Goal: Task Accomplishment & Management: Manage account settings

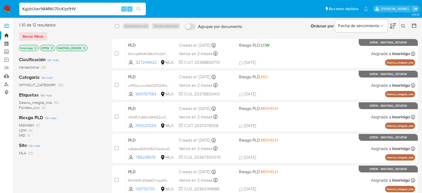
type input "KgjdrUlwr9AMWJ70cKlpt1HV"
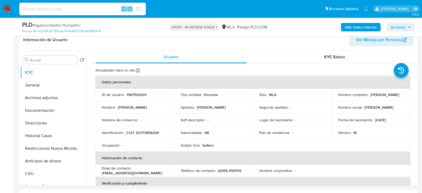
scroll to position [123, 0]
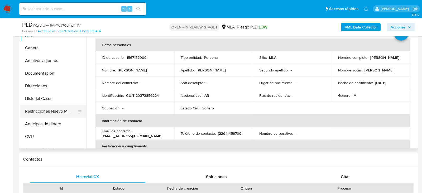
click at [51, 112] on button "Restricciones Nuevo Mundo" at bounding box center [51, 111] width 62 height 13
select select "10"
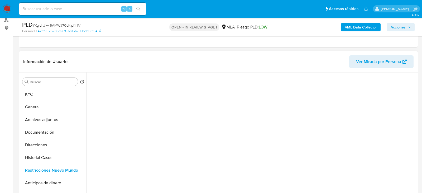
scroll to position [62, 0]
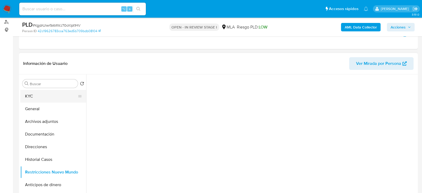
click at [25, 99] on button "KYC" at bounding box center [51, 96] width 62 height 13
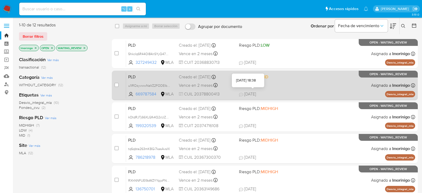
click at [256, 92] on span "07/08/2025" at bounding box center [247, 94] width 17 height 6
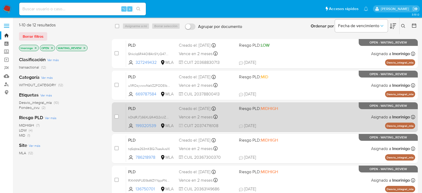
click at [276, 115] on div "PLD kOtdRJTj66XLGfk4Q2cUZBAx 199320539 MLA Riesgo PLD: MIDHIGH Creado el: 12/07…" at bounding box center [270, 117] width 289 height 27
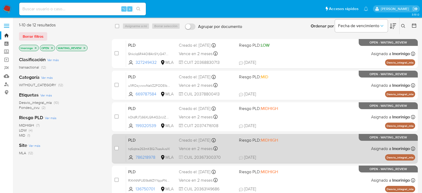
click at [291, 157] on span "31/07/2025 31/07/2025 12:47" at bounding box center [297, 157] width 116 height 6
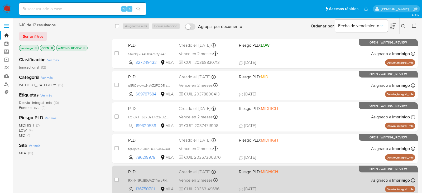
click at [288, 184] on div "PLD RXhNNFUEI9oWZYYpjoFNbf9n 136750701 MLA Riesgo PLD: MIDHIGH Creado el: 12/07…" at bounding box center [270, 180] width 289 height 27
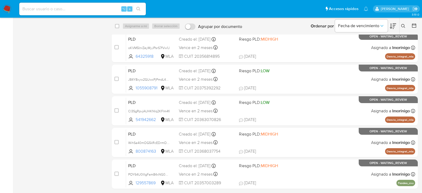
scroll to position [165, 0]
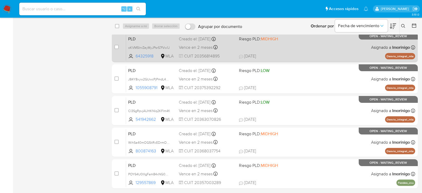
click at [265, 46] on div "PLD oKVM5InrZeyMyJPsrS7fVw1J 64325918 MLA Riesgo PLD: MIDHIGH Creado el: 12/07/…" at bounding box center [270, 47] width 289 height 27
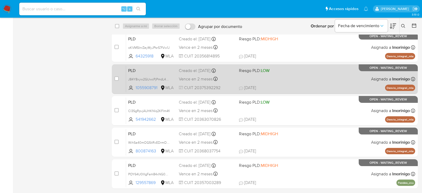
click at [243, 79] on div "PLD J84Y8xyw2GUwcPjPmdL4Kf3L 1055908791 MLA Riesgo PLD: LOW Creado el: 12/07/20…" at bounding box center [270, 79] width 289 height 27
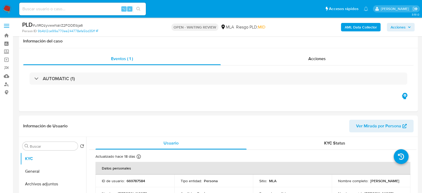
select select "10"
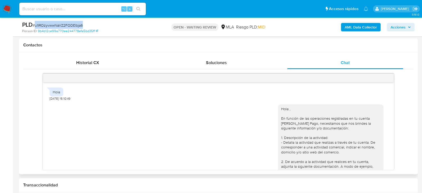
scroll to position [290, 0]
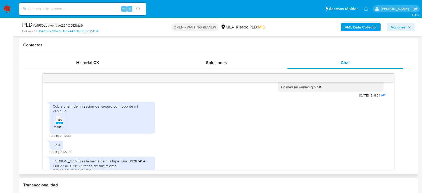
click at [65, 115] on li "JPG JPG melifile8946872282496589129.jpg" at bounding box center [59, 121] width 13 height 16
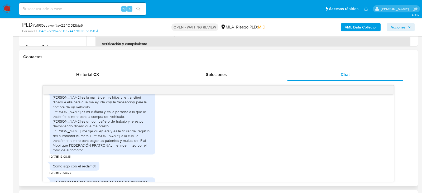
scroll to position [449, 0]
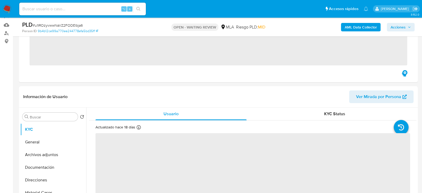
scroll to position [51, 0]
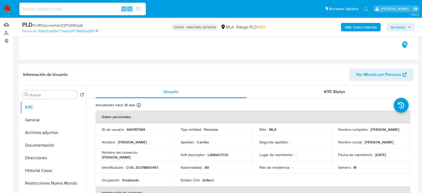
select select "10"
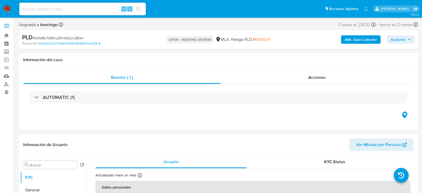
select select "10"
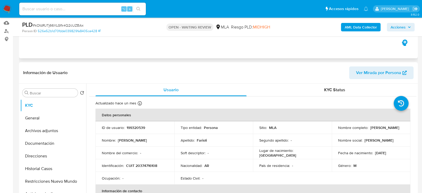
scroll to position [111, 0]
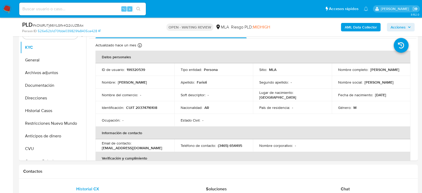
click at [76, 25] on span "# kOtdRJTj66XLGfk4Q2cUZBAx" at bounding box center [58, 25] width 51 height 5
copy span "kOtdRJTj66XLGfk4Q2cUZBAx"
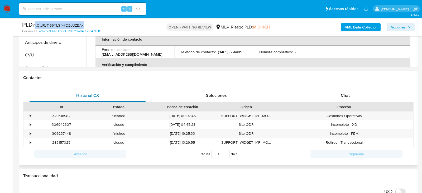
scroll to position [226, 0]
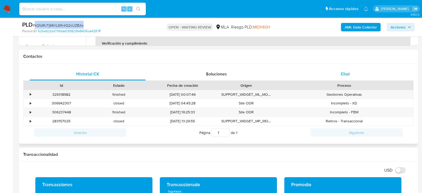
click at [343, 73] on span "Chat" at bounding box center [345, 74] width 9 height 6
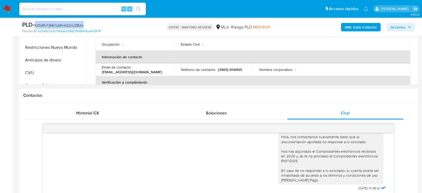
scroll to position [131, 0]
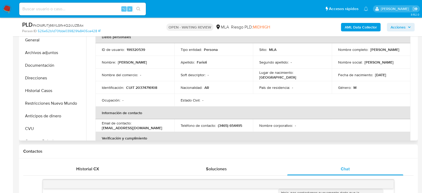
click at [139, 89] on p "CUIT 20374716108" at bounding box center [141, 87] width 31 height 5
copy p "20374716108"
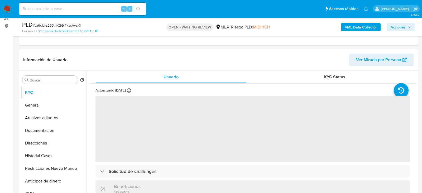
scroll to position [68, 0]
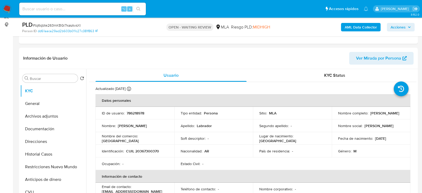
select select "10"
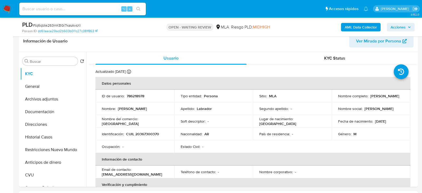
scroll to position [95, 0]
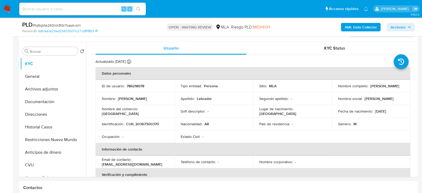
click at [72, 26] on span "# tq6qbte263mKBGi7kasAvsXl" at bounding box center [57, 25] width 48 height 5
copy span "tq6qbte263mKBGi7kasAvsXl"
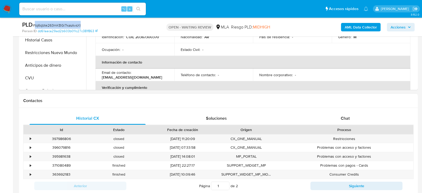
scroll to position [218, 0]
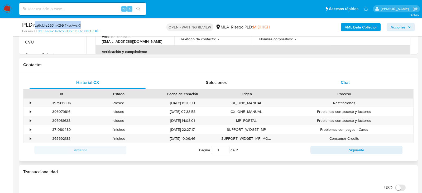
click at [347, 83] on span "Chat" at bounding box center [345, 82] width 9 height 6
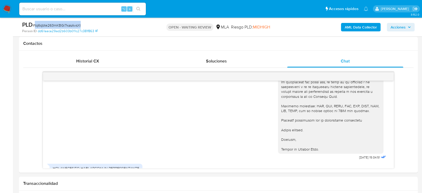
scroll to position [522, 0]
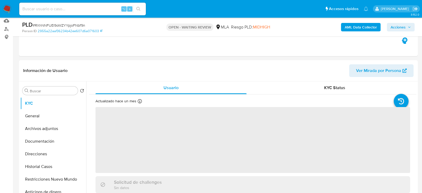
scroll to position [59, 0]
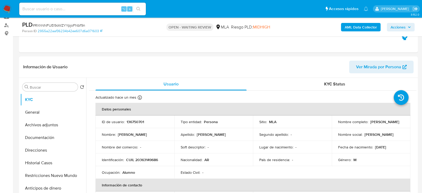
click at [61, 24] on span "# RXhNNFUEI9oWZYYpjoFNbf9n" at bounding box center [59, 25] width 52 height 5
copy span "RXhNNFUEI9oWZYYpjoFNbf9n"
select select "10"
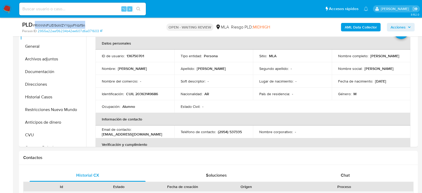
scroll to position [156, 0]
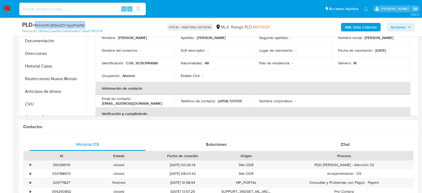
click at [381, 158] on div "Proceso" at bounding box center [344, 155] width 138 height 9
click at [372, 152] on div "Proceso" at bounding box center [344, 155] width 138 height 9
click at [360, 148] on div "Chat" at bounding box center [345, 144] width 116 height 13
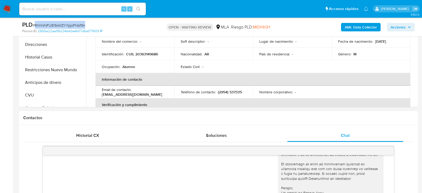
scroll to position [148, 0]
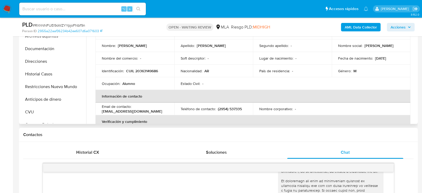
click at [133, 67] on td "Identificación : CUIL 20363149686" at bounding box center [134, 71] width 79 height 13
click at [138, 69] on p "CUIL 20363149686" at bounding box center [142, 71] width 32 height 5
copy p "20363149686"
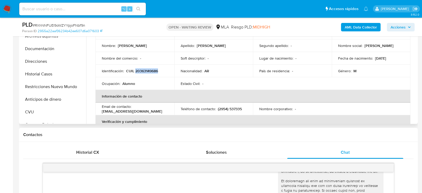
copy p "20363149686"
click at [41, 69] on button "Historial Casos" at bounding box center [51, 74] width 62 height 13
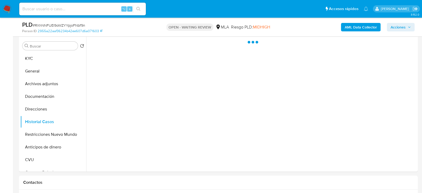
scroll to position [99, 0]
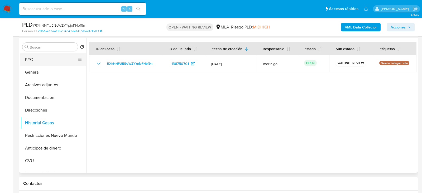
click at [35, 55] on button "KYC" at bounding box center [51, 59] width 62 height 13
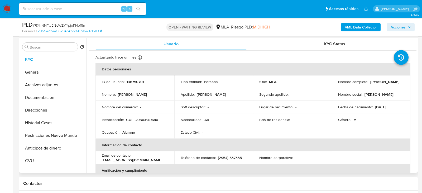
click at [138, 119] on p "CUIL 20363149686" at bounding box center [142, 119] width 32 height 5
copy p "20363149686"
click at [152, 123] on td "Identificación : CUIL 20363149686" at bounding box center [134, 119] width 79 height 13
drag, startPoint x: 139, startPoint y: 119, endPoint x: 156, endPoint y: 120, distance: 16.9
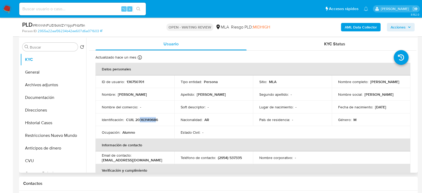
click at [156, 120] on p "CUIL 20363149686" at bounding box center [142, 119] width 32 height 5
copy p "36314968"
click at [79, 23] on span "# RXhNNFUEI9oWZYYpjoFNbf9n" at bounding box center [59, 25] width 52 height 5
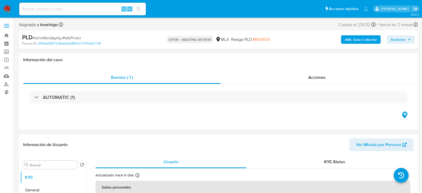
select select "10"
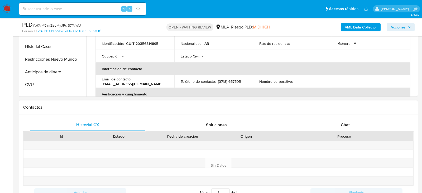
scroll to position [229, 0]
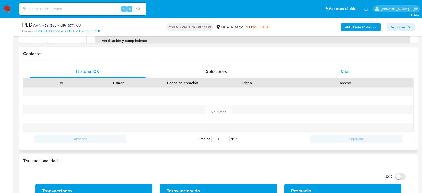
click at [365, 68] on div "Chat" at bounding box center [345, 71] width 116 height 13
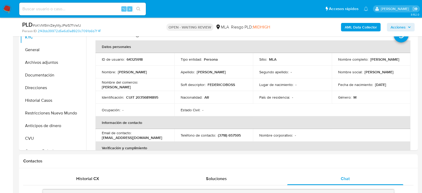
scroll to position [118, 0]
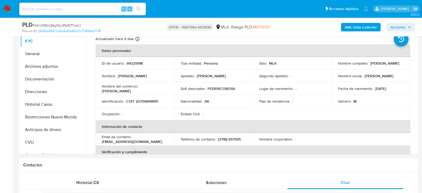
click at [75, 25] on span "# oKVM5InrZeyMyJPsrS7fVw1J" at bounding box center [57, 25] width 48 height 5
copy span "oKVM5InrZeyMyJPsrS7fVw1J"
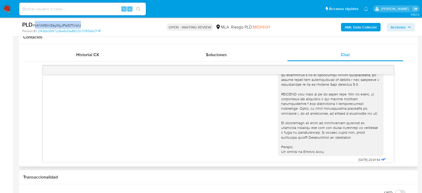
scroll to position [320, 0]
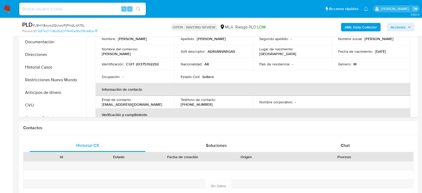
scroll to position [157, 0]
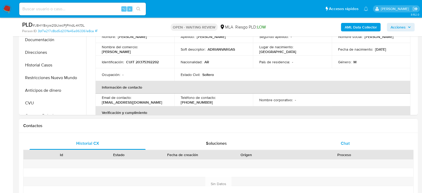
click at [329, 149] on div "Chat" at bounding box center [345, 143] width 116 height 13
select select "10"
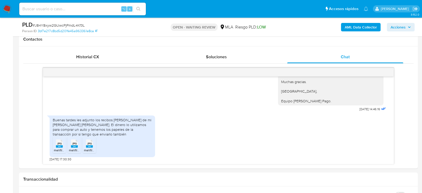
scroll to position [245, 0]
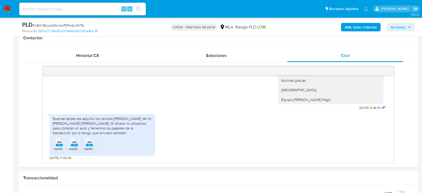
click at [80, 10] on input at bounding box center [82, 9] width 127 height 7
paste input "e3rBuDK94qm717EXpAIxnKu4"
type input "e3rBuDK94qm717EXpAIxnKu4"
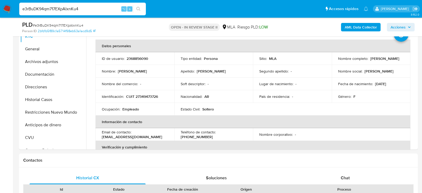
scroll to position [123, 0]
select select "10"
click at [46, 65] on button "Archivos adjuntos" at bounding box center [51, 61] width 62 height 13
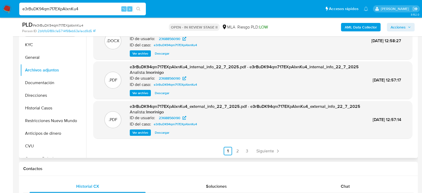
scroll to position [55, 0]
click at [235, 153] on link "2" at bounding box center [237, 151] width 8 height 8
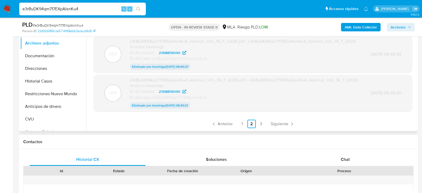
scroll to position [65, 0]
click at [224, 122] on span "Anterior" at bounding box center [225, 124] width 15 height 4
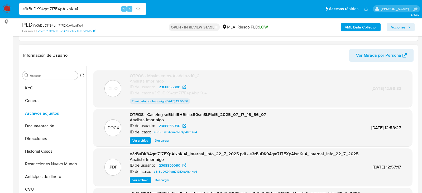
scroll to position [66, 0]
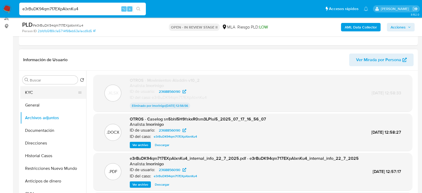
click at [53, 88] on button "KYC" at bounding box center [51, 92] width 62 height 13
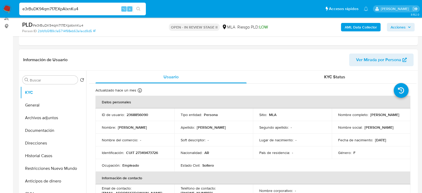
scroll to position [76, 0]
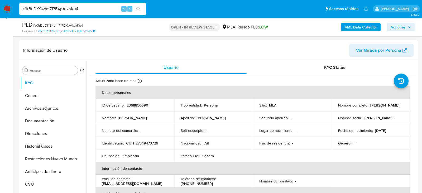
click at [138, 103] on p "2368856090" at bounding box center [138, 105] width 22 height 5
copy p "2368856090"
click at [54, 118] on button "Documentación" at bounding box center [51, 121] width 62 height 13
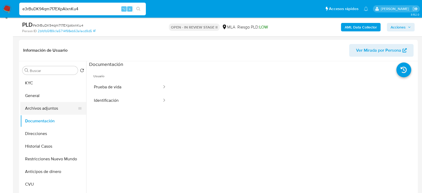
click at [51, 108] on button "Archivos adjuntos" at bounding box center [51, 108] width 62 height 13
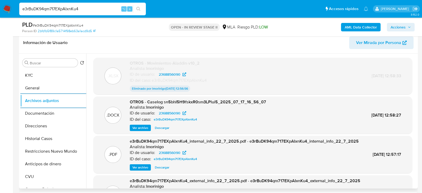
scroll to position [79, 0]
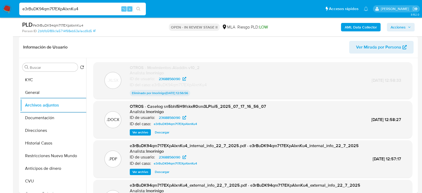
click at [165, 41] on header "Información de Usuario Ver Mirada por Persona" at bounding box center [218, 47] width 390 height 13
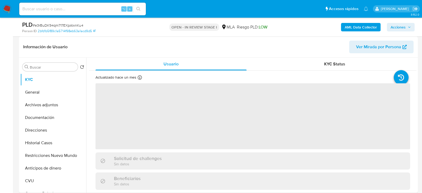
scroll to position [79, 0]
click at [31, 103] on button "Archivos adjuntos" at bounding box center [51, 104] width 62 height 13
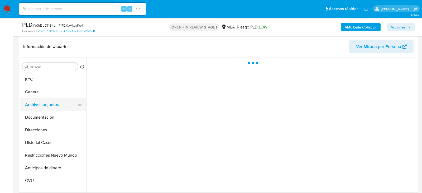
select select "10"
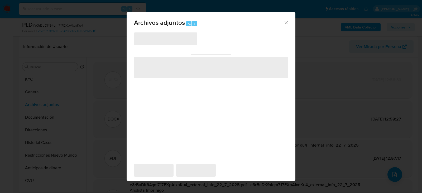
scroll to position [97, 0]
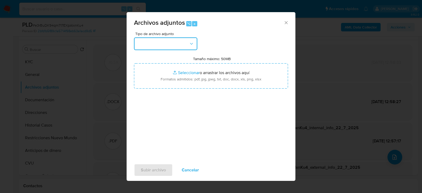
click at [188, 45] on button "button" at bounding box center [165, 43] width 63 height 13
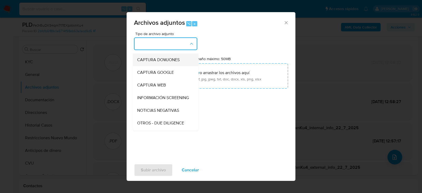
scroll to position [49, 0]
click at [159, 120] on div "OTROS" at bounding box center [164, 123] width 54 height 13
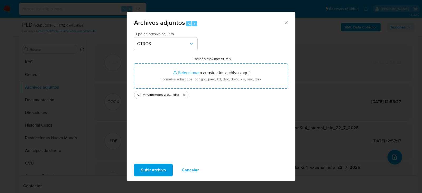
click at [154, 169] on span "Subir archivo" at bounding box center [153, 170] width 25 height 12
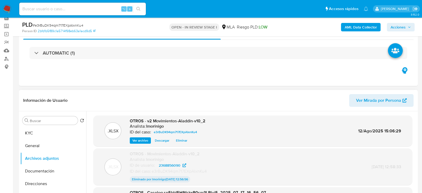
scroll to position [16, 0]
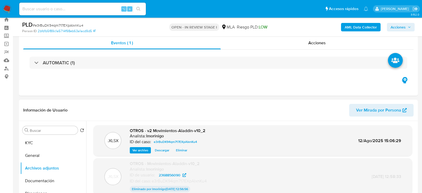
click at [400, 29] on span "Acciones" at bounding box center [397, 27] width 15 height 8
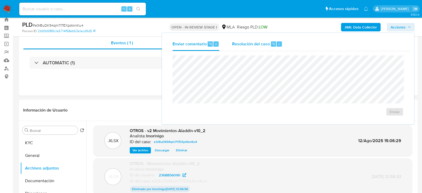
click at [282, 50] on button "Resolución del caso ⌥ r" at bounding box center [257, 44] width 63 height 14
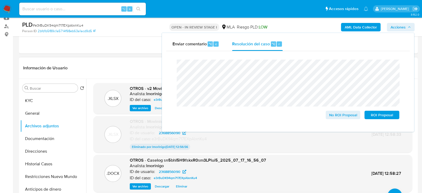
scroll to position [60, 0]
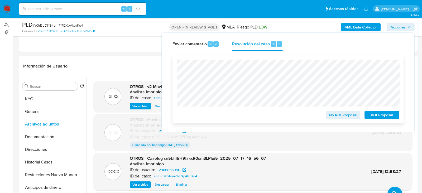
click at [378, 116] on span "ROI Proposal" at bounding box center [381, 114] width 27 height 7
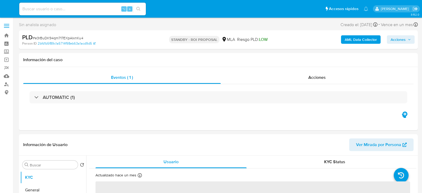
select select "10"
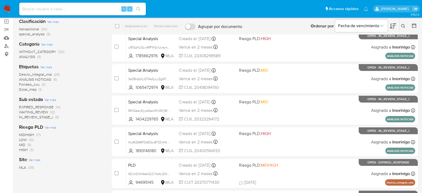
scroll to position [41, 0]
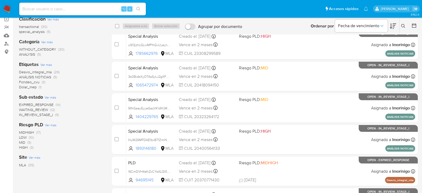
click at [42, 109] on span "WAITING_REVIEW" at bounding box center [33, 109] width 29 height 5
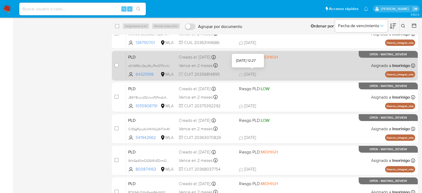
scroll to position [182, 0]
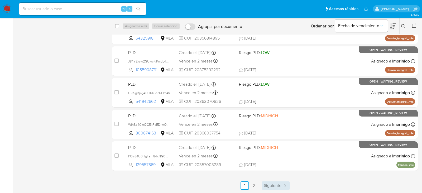
click at [270, 187] on span "Siguiente" at bounding box center [273, 185] width 18 height 4
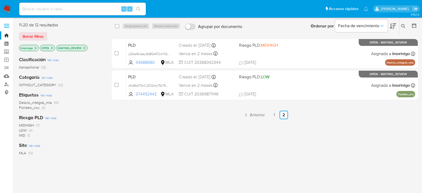
scroll to position [10, 0]
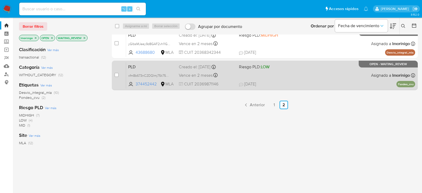
click at [292, 80] on div "PLD xfm8b673nC2DQImj75k75huZ 374452442 MLA Riesgo PLD: LOW Creado el: [DATE] Cr…" at bounding box center [270, 75] width 289 height 27
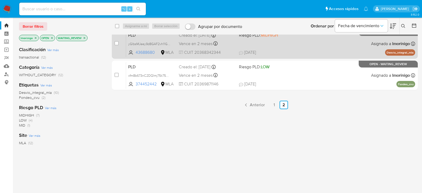
click at [278, 49] on div "PLD yGIbsMJeey9d8GAF2vh11GUn 43688680 MLA Riesgo PLD: MIDHIGH Creado el: [DATE]…" at bounding box center [270, 43] width 289 height 27
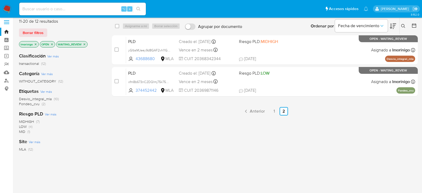
scroll to position [0, 0]
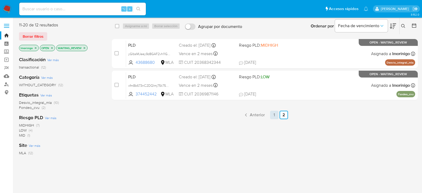
click at [274, 115] on link "1" at bounding box center [274, 115] width 8 height 8
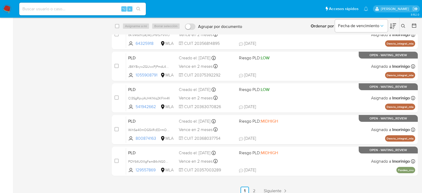
scroll to position [182, 0]
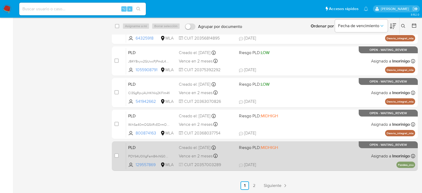
click at [282, 157] on div "PLD POY64U0lIIgFam84xNG0H4UL 129557869 MLA Riesgo PLD: MIDHIGH Creado el: [DATE…" at bounding box center [270, 156] width 289 height 27
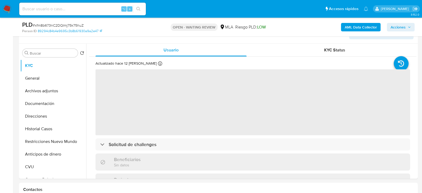
scroll to position [93, 0]
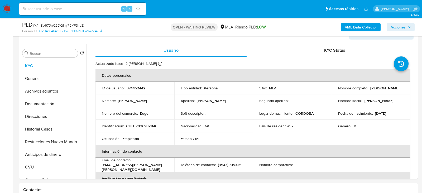
click at [78, 25] on span "# xfm8b673nC2DQImj75k75huZ" at bounding box center [58, 25] width 51 height 5
select select "10"
click at [78, 25] on span "# xfm8b673nC2DQImj75k75huZ" at bounding box center [58, 25] width 51 height 5
copy span "xfm8b673nC2DQImj75k75huZ"
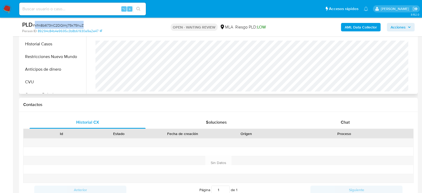
scroll to position [187, 0]
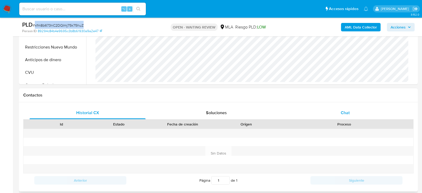
click at [357, 113] on div "Chat" at bounding box center [345, 113] width 116 height 13
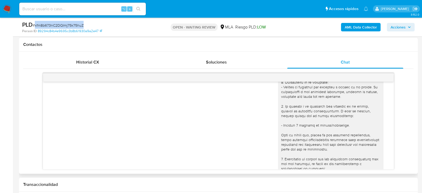
scroll to position [530, 0]
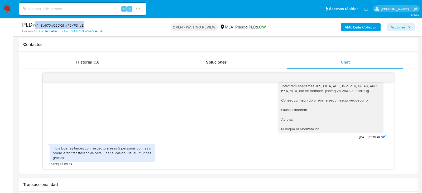
copy span "xfm8b673nC2DQImj75k75huZ"
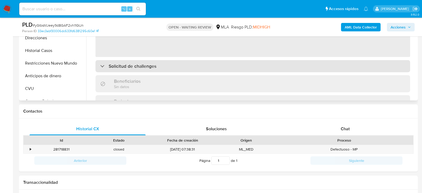
scroll to position [183, 0]
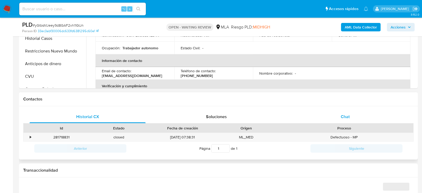
click at [374, 119] on div "Chat" at bounding box center [345, 116] width 116 height 13
select select "10"
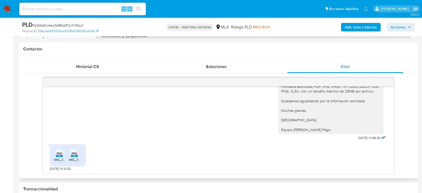
scroll to position [276, 0]
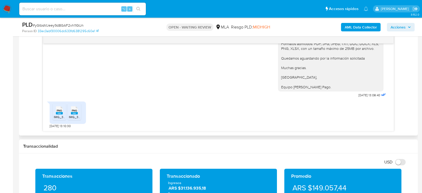
click at [60, 110] on span "PNG" at bounding box center [59, 110] width 5 height 3
click at [75, 112] on rect at bounding box center [74, 113] width 7 height 2
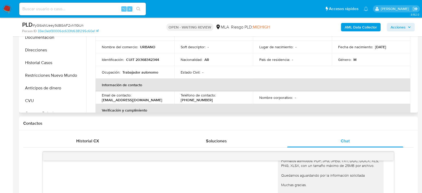
scroll to position [157, 0]
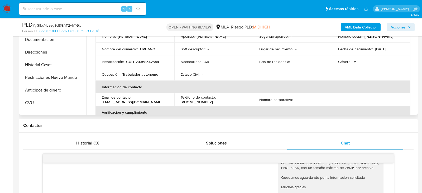
click at [150, 61] on p "CUIT 20368342344" at bounding box center [142, 61] width 33 height 5
copy p "20368342344"
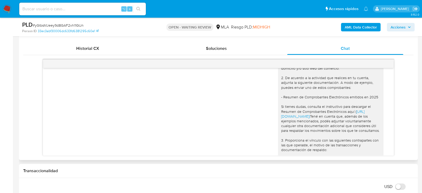
scroll to position [359, 0]
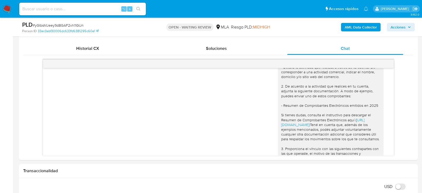
click at [68, 23] on span "# yGIbsMJeey9d8GAF2vh11GUn" at bounding box center [58, 25] width 51 height 5
copy span "yGIbsMJeey9d8GAF2vh11GUn"
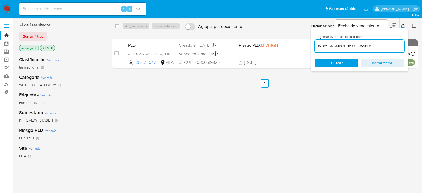
click at [358, 47] on input "ivBcS6R5Qis2E8nX83wyX1lb" at bounding box center [359, 46] width 89 height 7
paste input "yGIbsMJeey9d8GAF2vh11GUn"
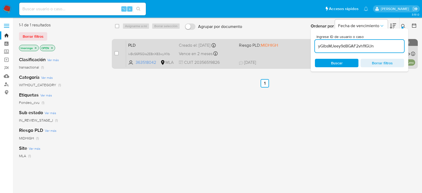
type input "yGIbsMJeey9d8GAF2vh11GUn"
click at [114, 53] on input "checkbox" at bounding box center [116, 53] width 4 height 4
checkbox input "true"
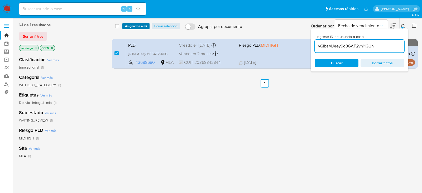
click at [134, 29] on span "Asignarme a mí" at bounding box center [136, 25] width 22 height 5
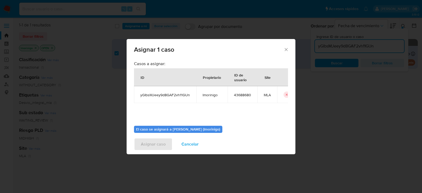
scroll to position [27, 0]
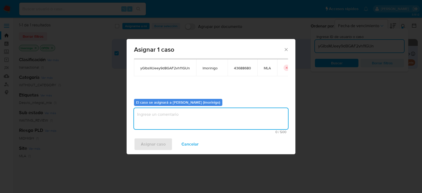
click at [158, 124] on textarea "assign-modal" at bounding box center [211, 118] width 154 height 21
click at [158, 143] on span "Asignar caso" at bounding box center [153, 144] width 25 height 12
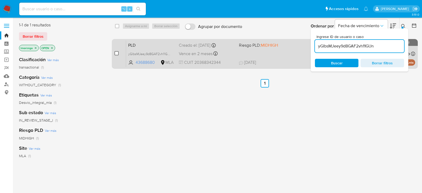
click at [116, 52] on input "checkbox" at bounding box center [116, 53] width 4 height 4
checkbox input "true"
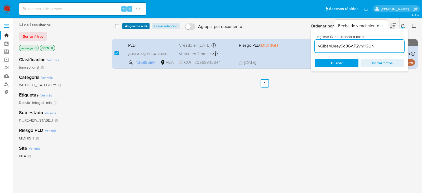
click at [136, 26] on span "Asignarme a mí" at bounding box center [136, 25] width 22 height 5
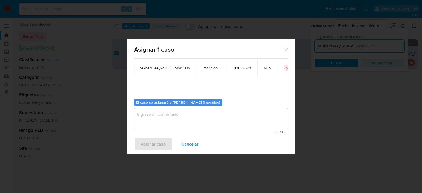
click at [175, 120] on textarea "assign-modal" at bounding box center [211, 118] width 154 height 21
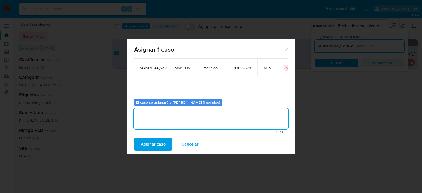
click at [147, 150] on span "Asignar caso" at bounding box center [153, 144] width 25 height 12
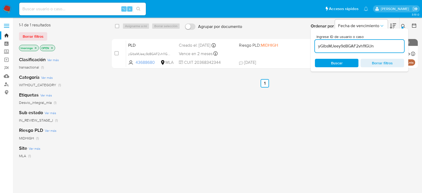
click at [346, 43] on input "yGIbsMJeey9d8GAF2vh11GUn" at bounding box center [359, 46] width 89 height 7
paste input "POY64U0lIIgFam84xNG0H4UL"
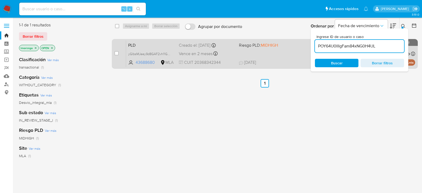
type input "POY64U0lIIgFam84xNG0H4UL"
click at [115, 56] on div "case-item-checkbox" at bounding box center [116, 53] width 4 height 5
click at [118, 53] on input "checkbox" at bounding box center [116, 53] width 4 height 4
checkbox input "true"
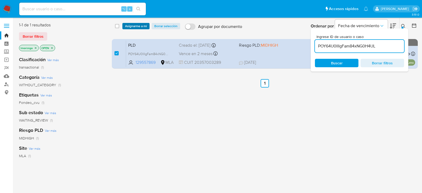
click at [139, 26] on span "Asignarme a mí" at bounding box center [136, 25] width 22 height 5
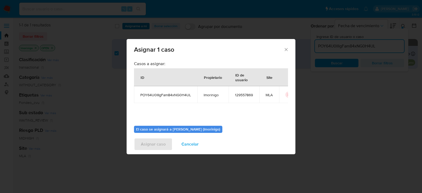
scroll to position [27, 0]
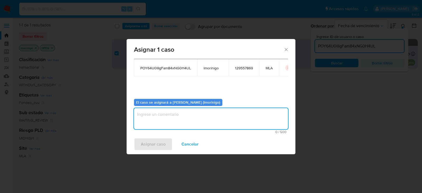
click at [177, 116] on textarea "assign-modal" at bounding box center [211, 118] width 154 height 21
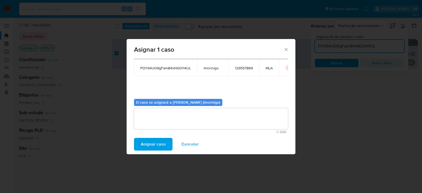
click at [162, 140] on span "Asignar caso" at bounding box center [153, 144] width 25 height 12
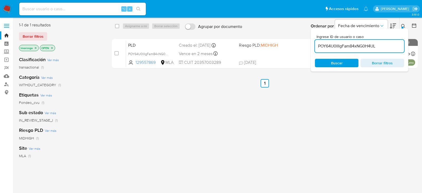
click at [342, 46] on input "POY64U0lIIgFam84xNG0H4UL" at bounding box center [359, 46] width 89 height 7
paste input "RXhNNFUEI9oWZYYpjoFNbf9n"
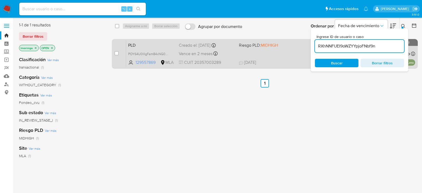
type input "RXhNNFUEI9oWZYYpjoFNbf9n"
click at [114, 55] on div "case-item-checkbox No es posible asignar el caso PLD RXhNNFUEI9oWZYYpjoFNbf9n 1…" at bounding box center [265, 54] width 306 height 30
click at [116, 53] on input "checkbox" at bounding box center [116, 53] width 4 height 4
checkbox input "true"
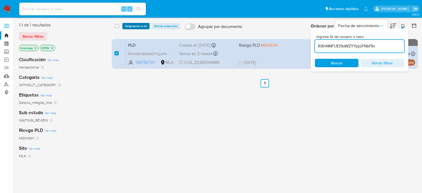
click at [137, 26] on span "Asignarme a mí" at bounding box center [136, 25] width 22 height 5
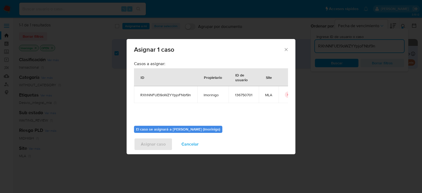
scroll to position [27, 0]
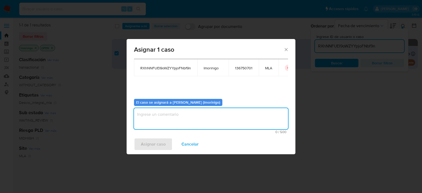
click at [170, 114] on textarea "assign-modal" at bounding box center [211, 118] width 154 height 21
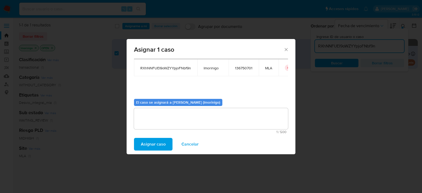
click at [162, 147] on span "Asignar caso" at bounding box center [153, 144] width 25 height 12
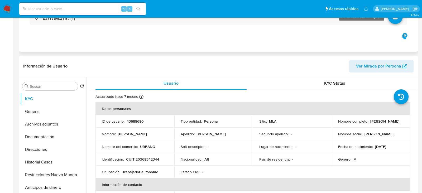
select select "10"
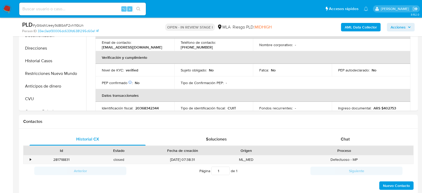
scroll to position [102, 0]
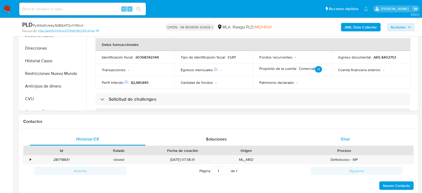
click at [349, 140] on span "Chat" at bounding box center [345, 139] width 9 height 6
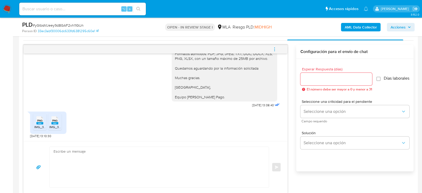
scroll to position [275, 0]
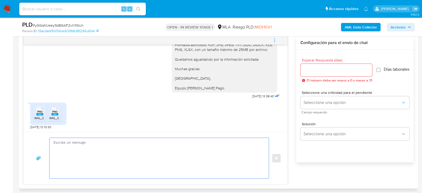
click at [216, 165] on textarea at bounding box center [158, 158] width 209 height 41
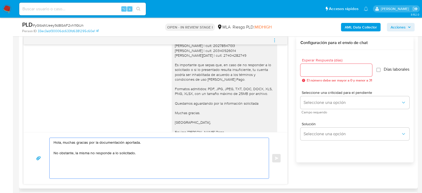
scroll to position [458, 0]
paste textarea ", por esta razón, te informamos que no fue posible validar la operatoria canali…"
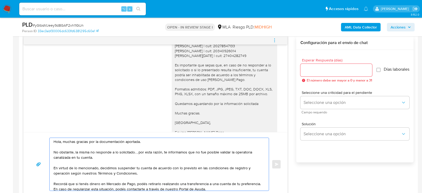
scroll to position [0, 0]
click at [136, 152] on textarea "Hola, muchas gracias por la documentación aportada. No obstante, la misma no re…" at bounding box center [158, 164] width 209 height 53
click at [157, 158] on textarea "Hola, muchas gracias por la documentación aportada. No obstante, la misma no re…" at bounding box center [158, 164] width 209 height 53
click at [160, 143] on textarea "Hola, muchas gracias por la documentación aportada. No obstante, la misma no re…" at bounding box center [158, 164] width 209 height 53
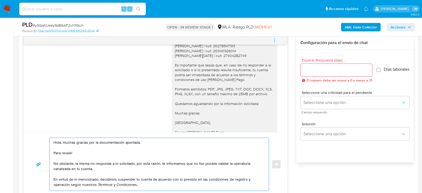
click at [67, 153] on textarea "Hola, muchas gracias por la documentación aportada. Para reveér No obstante, la…" at bounding box center [158, 164] width 209 height 53
click at [65, 153] on textarea "Hola, muchas gracias por la documentación aportada. Para reveér No obstante, la…" at bounding box center [158, 164] width 209 height 53
click at [95, 152] on textarea "Hola, muchas gracias por la documentación aportada. Para analizar nuevamente tu…" at bounding box center [158, 164] width 209 height 53
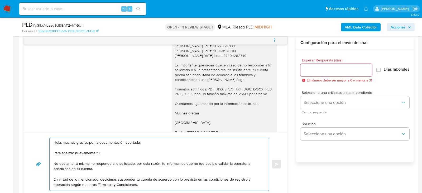
click at [95, 152] on textarea "Hola, muchas gracias por la documentación aportada. Para analizar nuevamente tu…" at bounding box center [158, 164] width 209 height 53
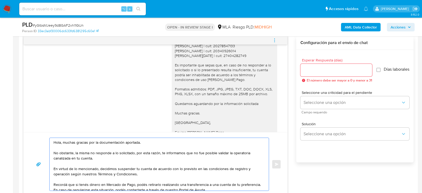
click at [121, 161] on textarea "Hola, muchas gracias por la documentación aportada. No obstante, la misma no re…" at bounding box center [158, 164] width 209 height 53
click at [160, 178] on textarea "Hola, muchas gracias por la documentación aportada. No obstante, la misma no re…" at bounding box center [158, 164] width 209 height 53
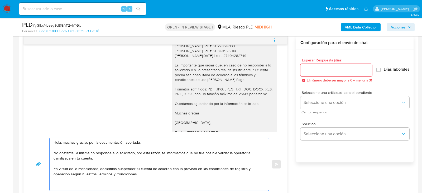
paste textarea "Para analizar nuevamente tu"
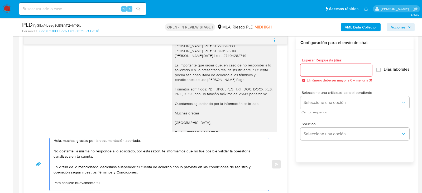
click at [112, 181] on textarea "Hola, muchas gracias por la documentación aportada. No obstante, la misma no re…" at bounding box center [158, 164] width 209 height 53
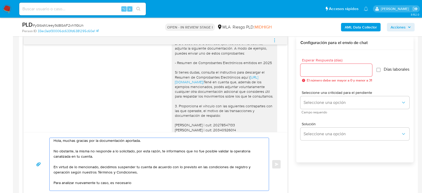
scroll to position [376, 0]
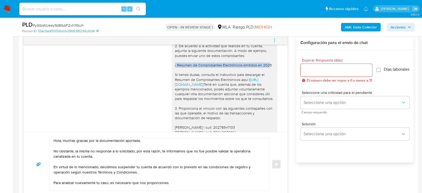
drag, startPoint x: 178, startPoint y: 73, endPoint x: 229, endPoint y: 80, distance: 51.6
click at [229, 80] on div "Hola , En función de las operaciones registradas en tu cuenta de Mercado Pago, …" at bounding box center [224, 103] width 99 height 225
drag, startPoint x: 177, startPoint y: 74, endPoint x: 254, endPoint y: 95, distance: 79.6
click at [254, 95] on div "Hola , En función de las operaciones registradas en tu cuenta de Mercado Pago, …" at bounding box center [224, 103] width 99 height 225
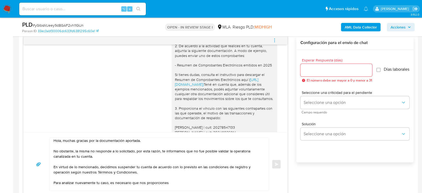
copy div "Resumen de Comprobantes Electrónicos emitidos en 2025 Si tienes dudas, consulta…"
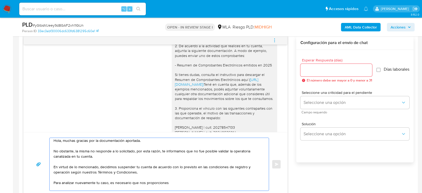
click at [180, 181] on textarea "Hola, muchas gracias por la documentación aportada. No obstante, la misma no re…" at bounding box center [158, 164] width 209 height 53
paste textarea "Resumen de Comprobantes Electrónicos emitidos en 2025 Si tienes dudas, consulta…"
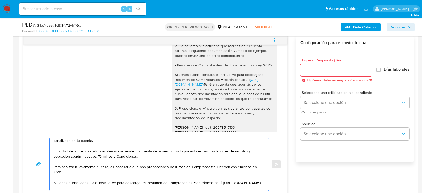
click at [168, 166] on textarea "Hola, muchas gracias por la documentación aportada. No obstante, la misma no re…" at bounding box center [158, 164] width 209 height 53
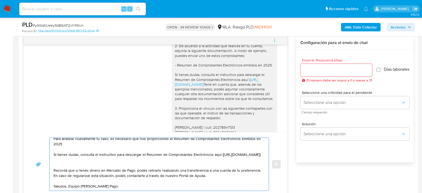
scroll to position [48, 0]
type textarea "Hola, muchas gracias por la documentación aportada. No obstante, la misma no re…"
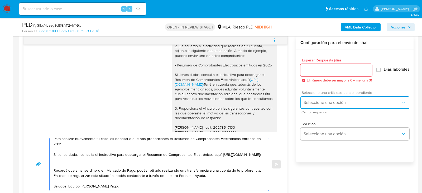
click at [311, 105] on span "Seleccione una opción" at bounding box center [351, 102] width 97 height 5
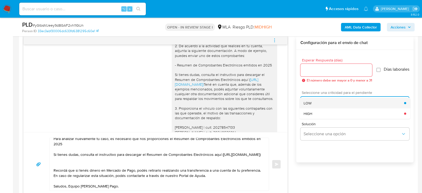
drag, startPoint x: 311, startPoint y: 113, endPoint x: 311, endPoint y: 109, distance: 4.0
click at [311, 109] on ul "LOW HIGH" at bounding box center [354, 108] width 111 height 21
click at [311, 108] on div "LOW" at bounding box center [353, 103] width 100 height 11
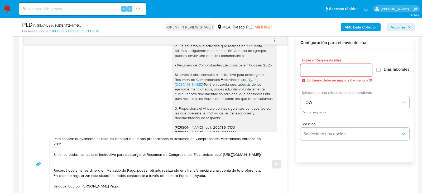
click at [310, 68] on input "Esperar Respuesta (días)" at bounding box center [336, 70] width 72 height 7
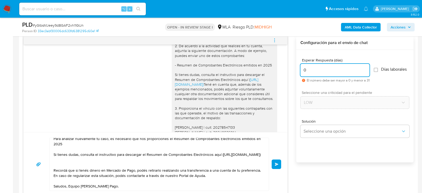
scroll to position [56, 0]
type input "0"
click at [278, 164] on span "Enviar" at bounding box center [277, 164] width 4 height 3
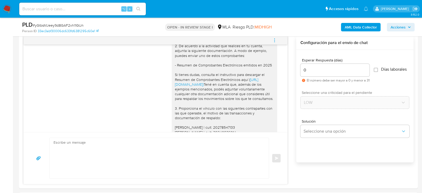
scroll to position [656, 0]
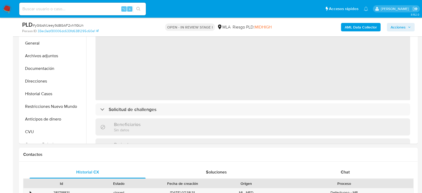
scroll to position [213, 0]
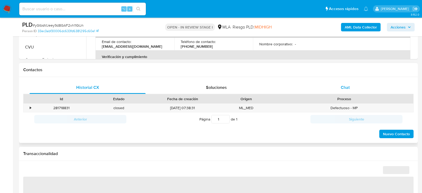
click at [335, 89] on div "Chat" at bounding box center [345, 87] width 116 height 13
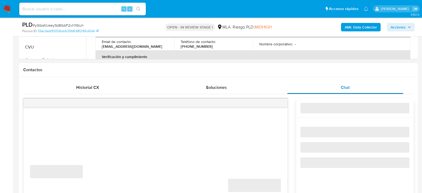
select select "10"
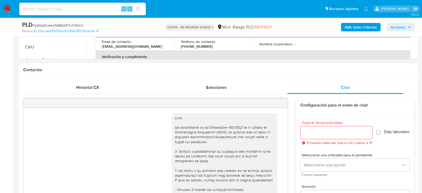
scroll to position [656, 0]
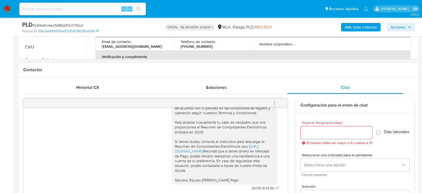
click at [275, 102] on icon "menu-action" at bounding box center [274, 102] width 5 height 5
click at [251, 91] on li "Cerrar conversación" at bounding box center [239, 91] width 54 height 9
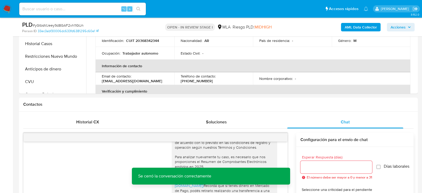
scroll to position [158, 0]
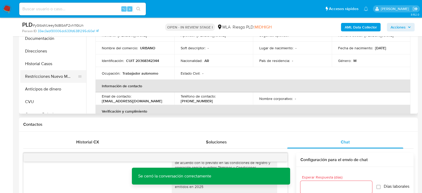
click at [51, 80] on button "Restricciones Nuevo Mundo" at bounding box center [51, 76] width 62 height 13
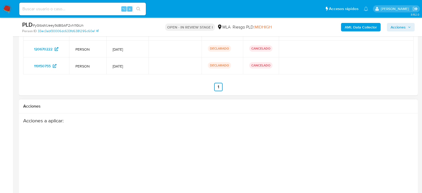
scroll to position [1018, 0]
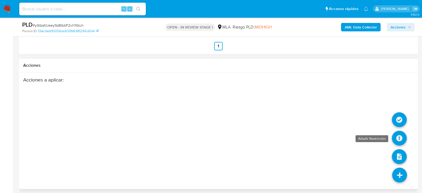
drag, startPoint x: 403, startPoint y: 125, endPoint x: 403, endPoint y: 133, distance: 7.9
click at [403, 184] on ul at bounding box center [399, 184] width 15 height 0
click at [403, 133] on icon at bounding box center [399, 138] width 15 height 15
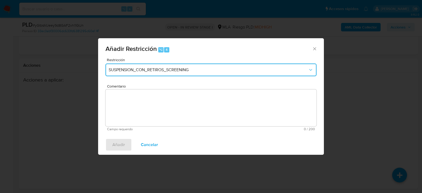
click at [172, 70] on span "SUSPENSION_CON_RETIROS_SCREENING" at bounding box center [208, 69] width 199 height 5
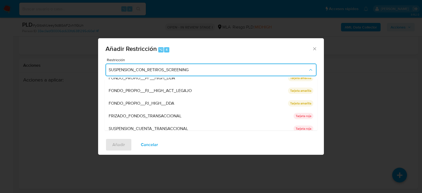
scroll to position [70, 0]
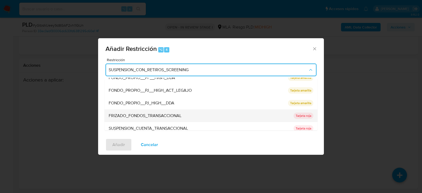
click at [159, 113] on span "FRIZADO_FONDOS_TRANSACCIONAL" at bounding box center [145, 115] width 73 height 5
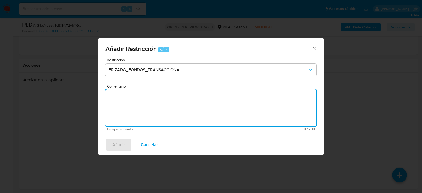
click at [159, 113] on textarea "Comentario" at bounding box center [210, 107] width 211 height 37
type textarea "aml"
click at [143, 61] on span "Restricción" at bounding box center [212, 60] width 211 height 4
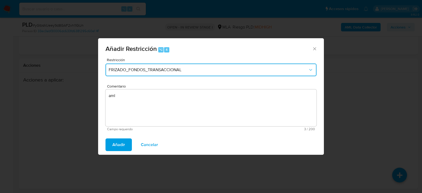
click at [143, 67] on span "FRIZADO_FONDOS_TRANSACCIONAL" at bounding box center [208, 69] width 199 height 5
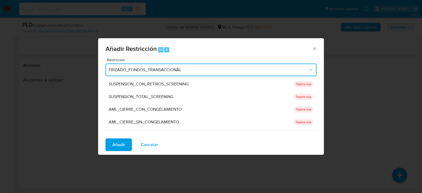
scroll to position [81, 0]
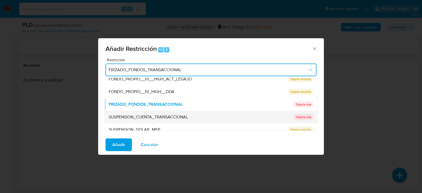
click at [138, 116] on span "SUSPENSION_CUENTA_TRANSACCIONAL" at bounding box center [148, 116] width 79 height 5
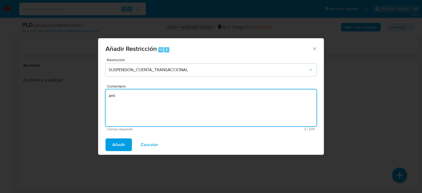
click at [120, 109] on textarea "aml" at bounding box center [210, 107] width 211 height 37
click at [119, 138] on div "Añadir Cancelar" at bounding box center [211, 145] width 226 height 20
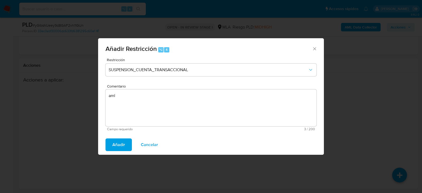
click at [121, 142] on span "Añadir" at bounding box center [118, 145] width 13 height 12
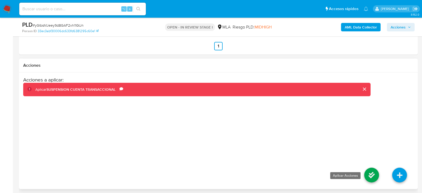
click at [366, 168] on icon at bounding box center [371, 175] width 15 height 15
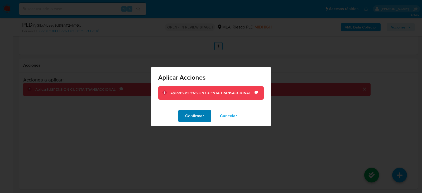
click at [198, 117] on span "Confirmar" at bounding box center [194, 116] width 19 height 12
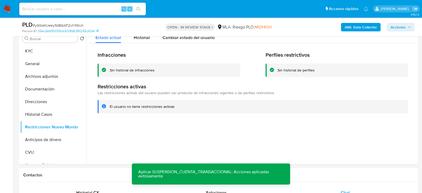
scroll to position [78, 0]
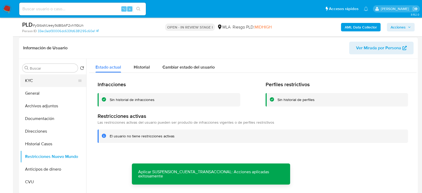
click at [39, 81] on button "KYC" at bounding box center [51, 80] width 62 height 13
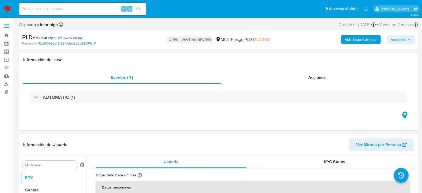
select select "10"
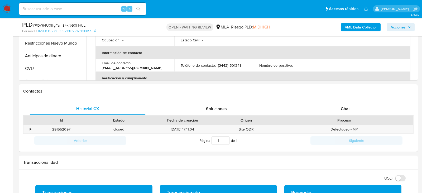
scroll to position [198, 0]
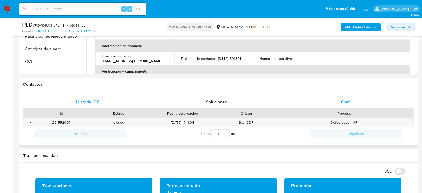
click at [361, 101] on div "Chat" at bounding box center [345, 102] width 116 height 13
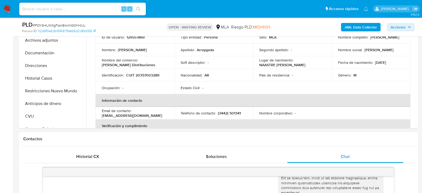
scroll to position [117, 0]
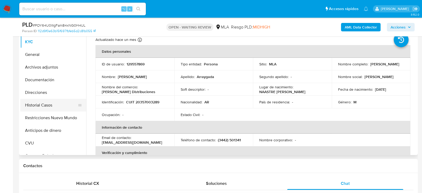
click at [44, 104] on button "Historial Casos" at bounding box center [51, 105] width 62 height 13
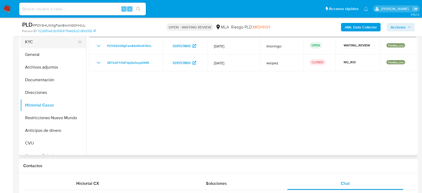
click at [35, 45] on button "KYC" at bounding box center [51, 42] width 62 height 13
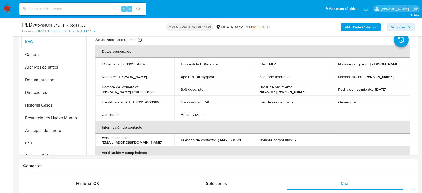
click at [42, 24] on span "# POY64U0lIIgFam84xNG0H4UL" at bounding box center [59, 25] width 53 height 5
copy span "POY64U0lIIgFam84xNG0H4UL"
click at [147, 102] on p "CUIT 20357003289" at bounding box center [142, 102] width 33 height 5
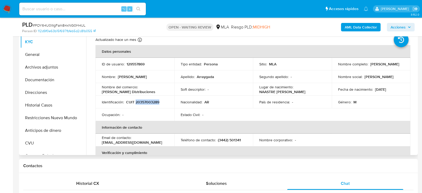
click at [147, 102] on p "CUIT 20357003289" at bounding box center [142, 102] width 33 height 5
copy p "20357003289"
click at [53, 65] on button "Archivos adjuntos" at bounding box center [51, 67] width 62 height 13
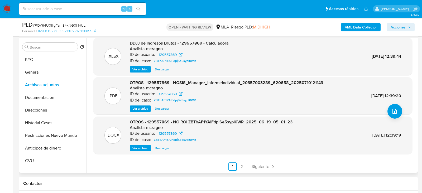
scroll to position [44, 0]
click at [161, 147] on span "Descargar" at bounding box center [162, 147] width 15 height 5
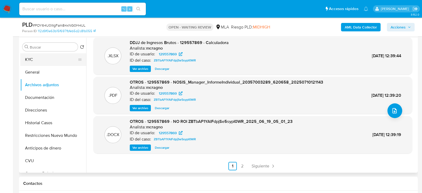
click at [52, 60] on button "KYC" at bounding box center [51, 59] width 62 height 13
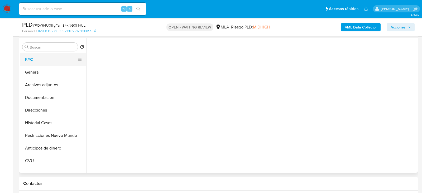
scroll to position [0, 0]
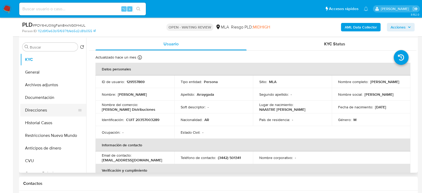
click at [38, 112] on button "Direcciones" at bounding box center [51, 110] width 62 height 13
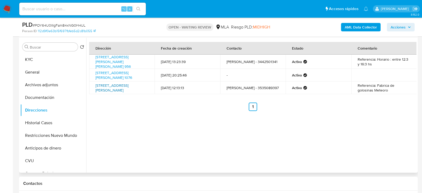
click at [117, 87] on link "Avenida Carranza 280, General San Martín, Córdoba, 5903, Argentina 280" at bounding box center [111, 88] width 33 height 10
click at [115, 90] on link "Avenida Carranza 280, General San Martín, Córdoba, 5903, Argentina 280" at bounding box center [111, 88] width 33 height 10
click at [38, 65] on button "KYC" at bounding box center [51, 59] width 62 height 13
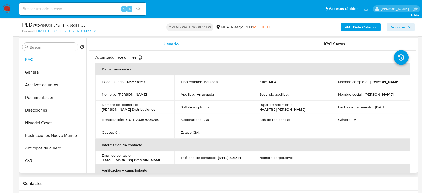
drag, startPoint x: 335, startPoint y: 84, endPoint x: 378, endPoint y: 84, distance: 43.2
click at [378, 84] on td "Nombre completo : Rodolfo Martin Arraygada" at bounding box center [371, 81] width 79 height 13
click at [66, 26] on span "# POY64U0lIIgFam84xNG0H4UL" at bounding box center [59, 25] width 53 height 5
copy span "POY64U0lIIgFam84xNG0H4UL"
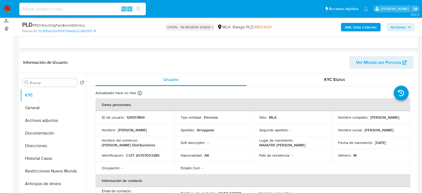
scroll to position [100, 0]
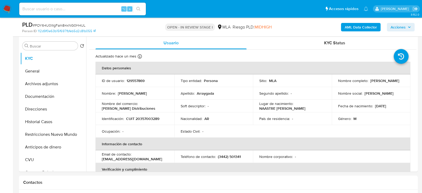
select select "10"
click at [50, 84] on button "Archivos adjuntos" at bounding box center [51, 84] width 62 height 13
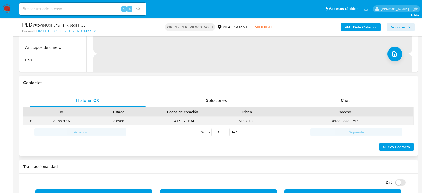
scroll to position [221, 0]
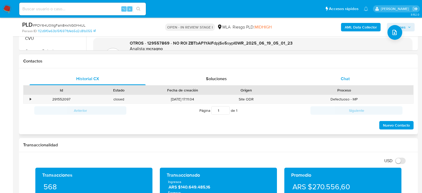
click at [350, 76] on div "Chat" at bounding box center [345, 79] width 116 height 13
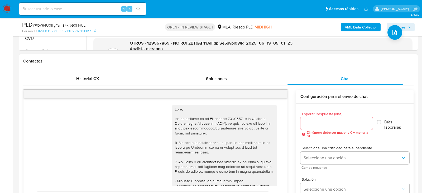
scroll to position [236, 0]
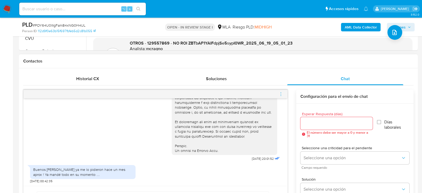
click at [279, 94] on div at bounding box center [155, 94] width 264 height 8
click at [283, 96] on span "menu-action" at bounding box center [280, 94] width 5 height 13
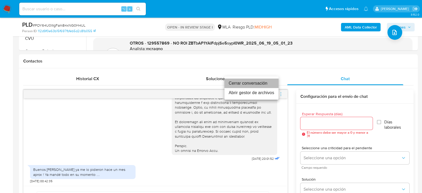
click at [236, 83] on li "Cerrar conversación" at bounding box center [251, 83] width 54 height 9
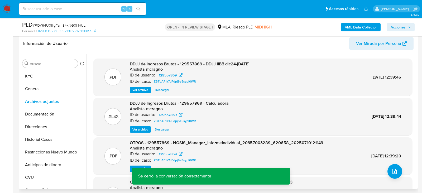
scroll to position [97, 0]
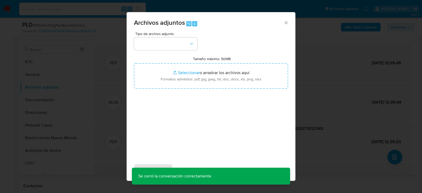
click at [169, 35] on span "Tipo de archivo adjunto" at bounding box center [166, 34] width 63 height 4
click at [169, 42] on button "button" at bounding box center [165, 43] width 63 height 13
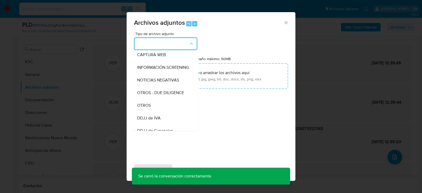
scroll to position [74, 0]
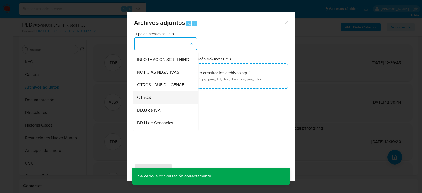
click at [154, 99] on div "OTROS" at bounding box center [164, 97] width 54 height 13
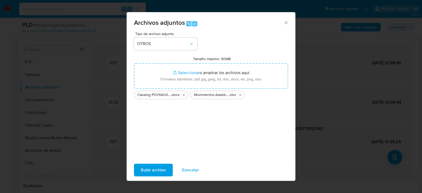
click at [149, 170] on span "Subir archivo" at bounding box center [153, 170] width 25 height 12
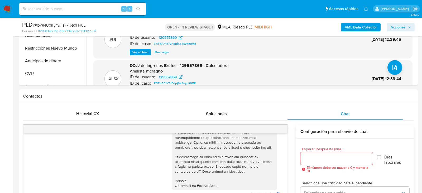
scroll to position [0, 0]
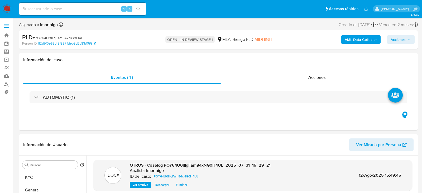
click at [410, 42] on span "Acciones" at bounding box center [400, 39] width 20 height 7
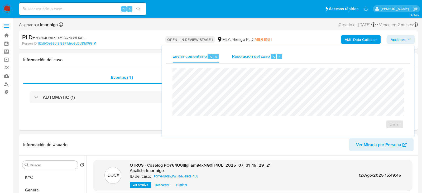
click at [261, 57] on span "Resolución del caso" at bounding box center [251, 56] width 38 height 6
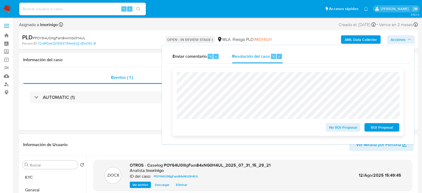
click at [347, 130] on span "No ROI Proposal" at bounding box center [342, 127] width 27 height 7
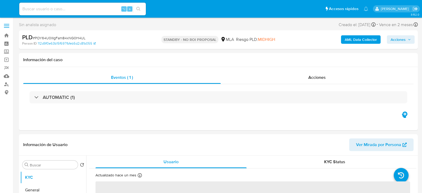
select select "10"
click at [96, 12] on input at bounding box center [82, 9] width 127 height 7
paste input "RXhNNFUEI9oWZYYpjoFNbf9n"
type input "RXhNNFUEI9oWZYYpjoFNbf9n"
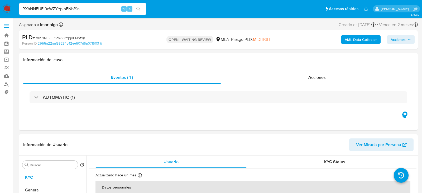
select select "10"
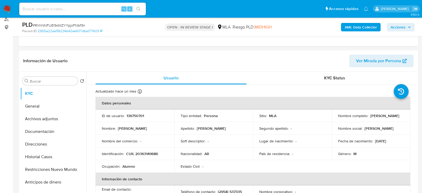
scroll to position [78, 0]
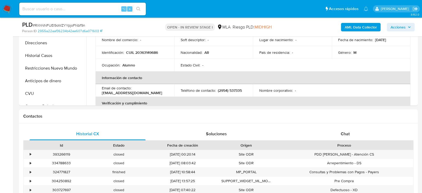
scroll to position [177, 0]
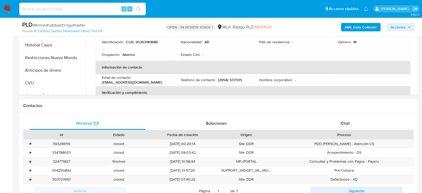
select select "10"
click at [347, 130] on div "Proceso" at bounding box center [344, 134] width 138 height 9
click at [343, 125] on span "Chat" at bounding box center [345, 123] width 9 height 6
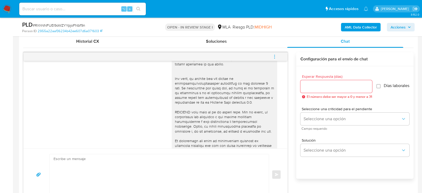
scroll to position [251, 0]
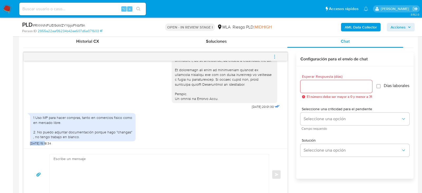
drag, startPoint x: 46, startPoint y: 144, endPoint x: 22, endPoint y: 144, distance: 23.7
click at [22, 144] on div "Historial CX Soluciones Chat Id Estado Fecha de creación Origen Proceso • 39326…" at bounding box center [218, 118] width 399 height 174
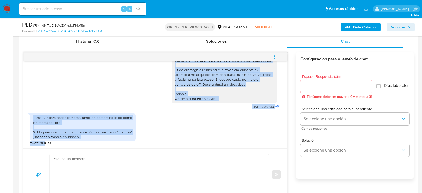
copy div "Lore, Ips dolorsitame co ad Elitseddoe 917/2422 te in Utlabo et Doloremagna Ali…"
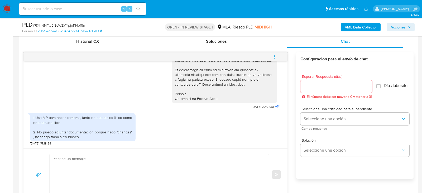
click at [22, 144] on div "Historial CX Soluciones Chat Id Estado Fecha de creación Origen Proceso • 39326…" at bounding box center [218, 118] width 399 height 174
click at [44, 143] on span "[DATE] 15:18:34" at bounding box center [40, 143] width 21 height 4
drag, startPoint x: 45, startPoint y: 143, endPoint x: 30, endPoint y: 142, distance: 15.8
click at [30, 142] on div "[DATE] 20:01:30 1 Uso MP para hacer compras, tanto en comercios fisico como en …" at bounding box center [155, 105] width 264 height 88
copy span "[DATE]"
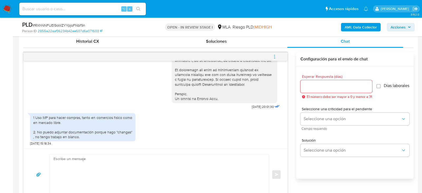
drag, startPoint x: 33, startPoint y: 117, endPoint x: 84, endPoint y: 128, distance: 52.1
click at [84, 128] on div "1 Uso MP para hacer compras, tanto en comercios fisico como en mercado libre. 2…" at bounding box center [82, 127] width 99 height 24
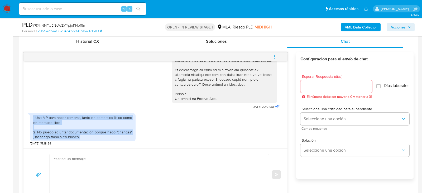
drag, startPoint x: 83, startPoint y: 136, endPoint x: 28, endPoint y: 117, distance: 58.0
click at [30, 117] on div "1 Uso MP para hacer compras, tanto en comercios fisico como en mercado libre. 2…" at bounding box center [82, 127] width 105 height 28
copy div "1 Uso MP para hacer compras, tanto en comercios fisico como en mercado libre. 2…"
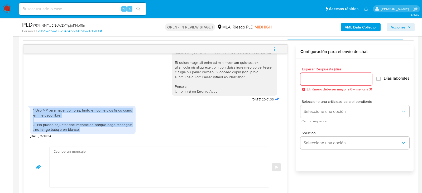
scroll to position [268, 0]
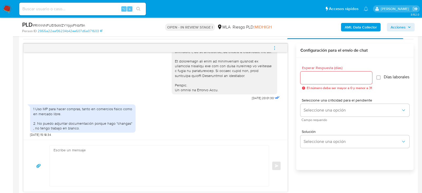
click at [110, 149] on textarea at bounding box center [158, 166] width 209 height 41
paste textarea "Hola XXX, Muchas gracias por tu respuesta. Analizamos tu caso y verificamos que…"
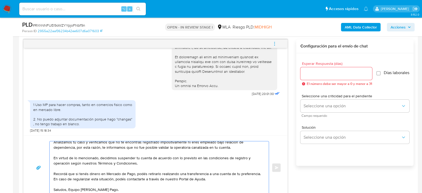
scroll to position [0, 0]
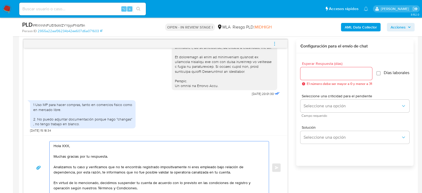
click at [67, 146] on textarea "Hola XXX, Muchas gracias por tu respuesta. Analizamos tu caso y verificamos que…" at bounding box center [158, 167] width 209 height 53
type textarea "Hola, Muchas gracias por tu respuesta. Analizamos tu caso y verificamos que no …"
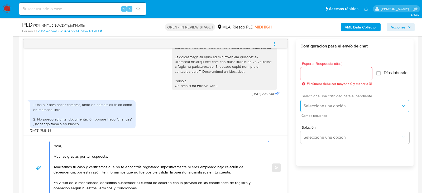
click at [318, 109] on span "Seleccione una opción" at bounding box center [351, 105] width 97 height 5
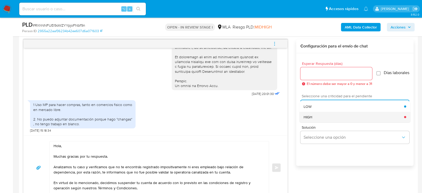
click at [316, 121] on div "HIGH" at bounding box center [353, 117] width 100 height 11
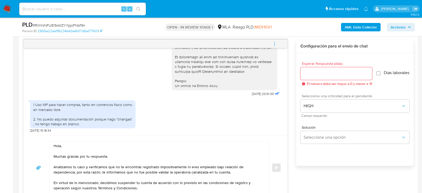
click at [315, 67] on div at bounding box center [336, 73] width 72 height 13
click at [315, 70] on input "Esperar Respuesta (días)" at bounding box center [336, 73] width 72 height 7
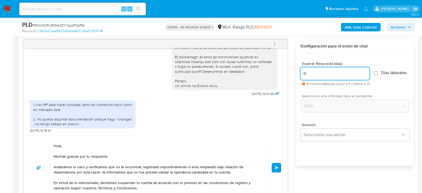
type input "0"
click at [80, 25] on span "# RXhNNFUEI9oWZYYpjoFNbf9n" at bounding box center [59, 25] width 52 height 5
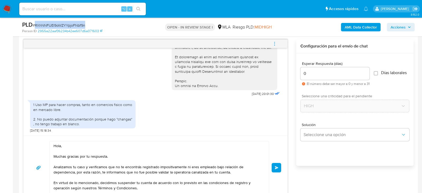
copy span "RXhNNFUEI9oWZYYpjoFNbf9n"
click at [275, 166] on span "Enviar" at bounding box center [277, 167] width 4 height 3
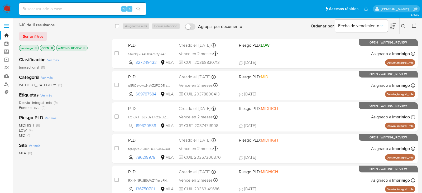
scroll to position [182, 0]
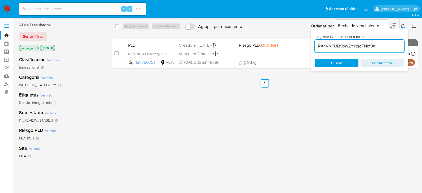
click at [332, 50] on div "RXhNNFUEI9oWZYYpjoFNbf9n" at bounding box center [359, 46] width 89 height 13
click at [332, 44] on input "RXhNNFUEI9oWZYYpjoFNbf9n" at bounding box center [359, 46] width 89 height 7
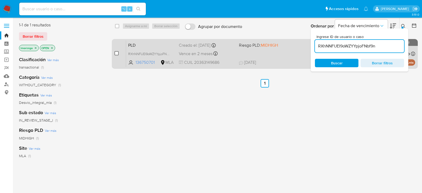
click at [117, 52] on input "checkbox" at bounding box center [116, 53] width 4 height 4
checkbox input "true"
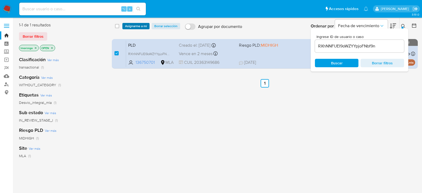
click at [136, 25] on span "Asignarme a mí" at bounding box center [136, 25] width 22 height 5
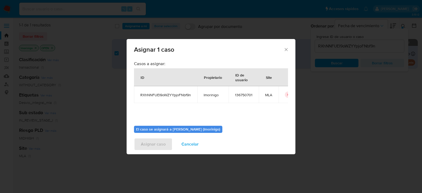
scroll to position [27, 0]
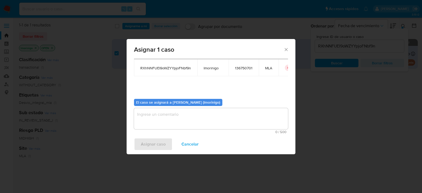
click at [205, 118] on textarea "assign-modal" at bounding box center [211, 118] width 154 height 21
click at [145, 144] on span "Asignar caso" at bounding box center [153, 144] width 25 height 12
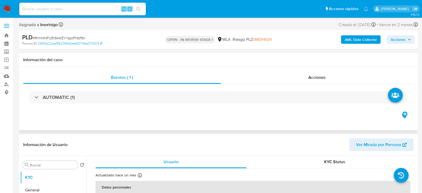
select select "10"
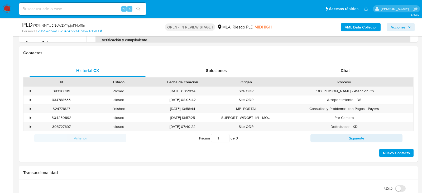
scroll to position [249, 0]
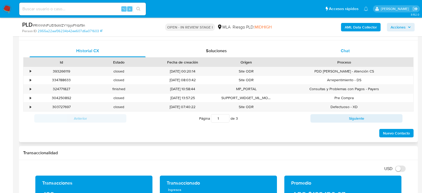
click at [366, 47] on div "Chat" at bounding box center [345, 51] width 116 height 13
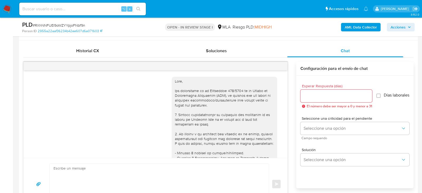
scroll to position [357, 0]
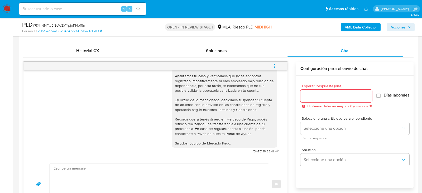
click at [278, 66] on button "menu-action" at bounding box center [274, 66] width 17 height 13
click at [242, 57] on li "Cerrar conversación" at bounding box center [239, 55] width 54 height 9
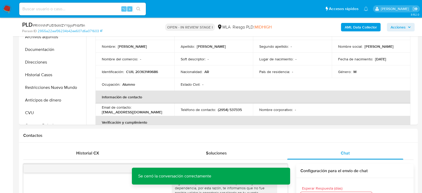
scroll to position [134, 0]
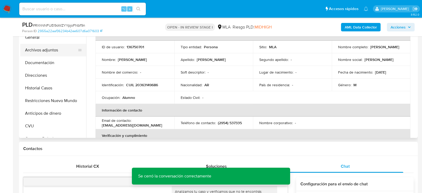
click at [36, 50] on button "Archivos adjuntos" at bounding box center [51, 50] width 62 height 13
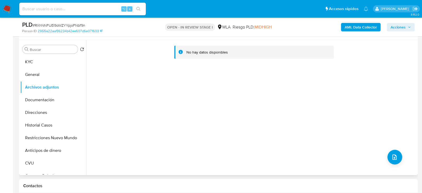
scroll to position [83, 0]
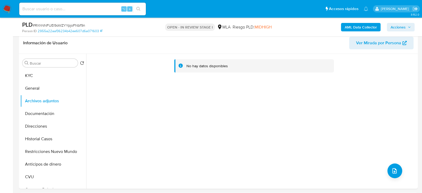
click at [369, 26] on b "AML Data Collector" at bounding box center [361, 27] width 32 height 8
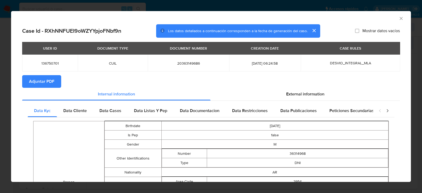
click at [45, 86] on span "Adjuntar PDF" at bounding box center [41, 82] width 25 height 12
click at [403, 19] on icon "Cerrar ventana" at bounding box center [400, 18] width 5 height 5
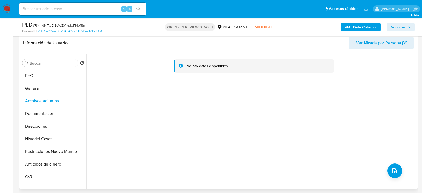
click at [269, 149] on div "No hay datos disponibles" at bounding box center [251, 121] width 330 height 135
click at [394, 169] on icon "upload-file" at bounding box center [394, 170] width 4 height 5
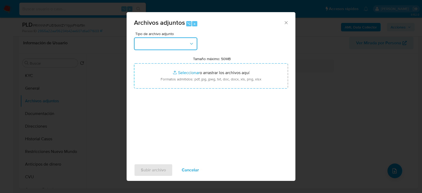
click at [183, 42] on button "button" at bounding box center [165, 43] width 63 height 13
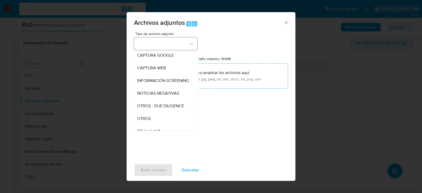
scroll to position [65, 0]
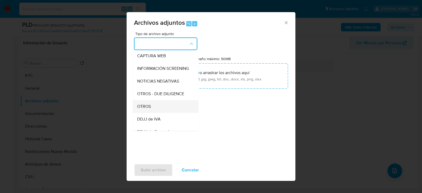
click at [161, 105] on div "OTROS" at bounding box center [164, 106] width 54 height 13
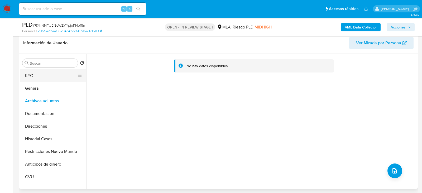
click at [50, 75] on button "KYC" at bounding box center [51, 75] width 62 height 13
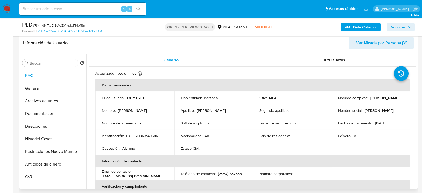
drag, startPoint x: 337, startPoint y: 100, endPoint x: 384, endPoint y: 100, distance: 47.7
click at [384, 100] on div "Nombre completo : Alan Benjamin Alonso" at bounding box center [371, 97] width 66 height 5
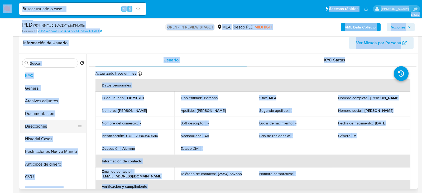
click at [37, 129] on button "Direcciones" at bounding box center [51, 126] width 62 height 13
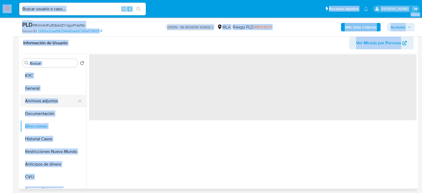
click at [39, 106] on button "Archivos adjuntos" at bounding box center [51, 101] width 62 height 13
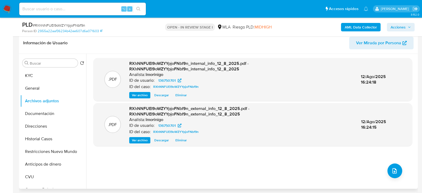
click at [284, 56] on div ".PDF RXhNNFUEI9oWZYYpjoFNbf9n_internal_info_12_8_2025.pdf - RXhNNFUEI9oWZYYpjoF…" at bounding box center [251, 121] width 330 height 135
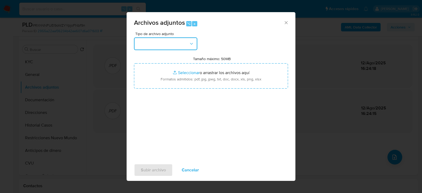
click at [191, 42] on icon "button" at bounding box center [191, 43] width 5 height 5
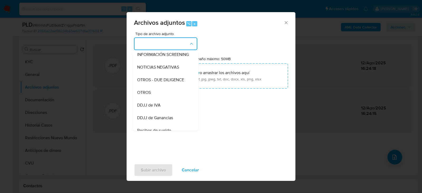
scroll to position [87, 0]
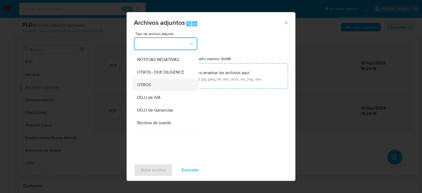
click at [164, 85] on div "OTROS" at bounding box center [164, 84] width 54 height 13
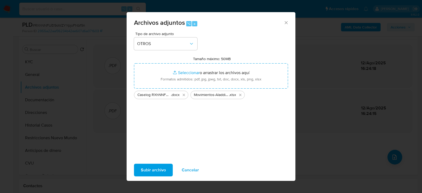
click at [166, 167] on button "Subir archivo" at bounding box center [153, 170] width 39 height 13
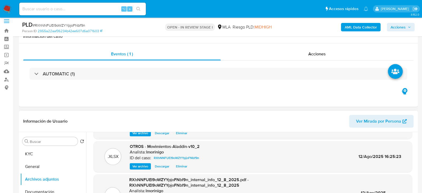
scroll to position [0, 0]
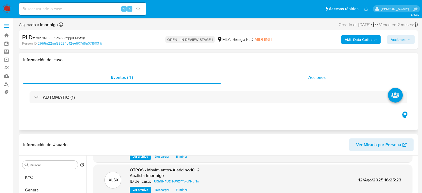
click at [305, 76] on div "Acciones" at bounding box center [317, 77] width 193 height 13
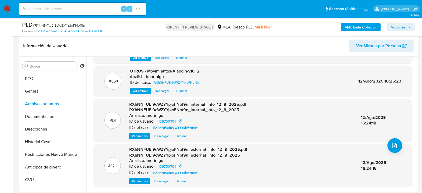
scroll to position [158, 0]
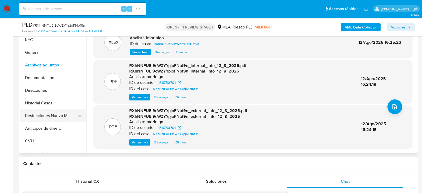
click at [49, 116] on button "Restricciones Nuevo Mundo" at bounding box center [51, 115] width 62 height 13
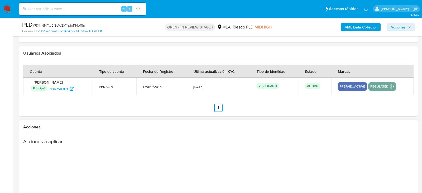
scroll to position [963, 0]
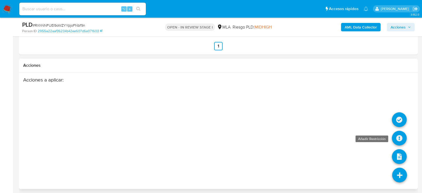
drag, startPoint x: 400, startPoint y: 124, endPoint x: 402, endPoint y: 132, distance: 8.3
click at [402, 184] on ul at bounding box center [399, 184] width 15 height 0
click at [402, 131] on icon at bounding box center [399, 138] width 15 height 15
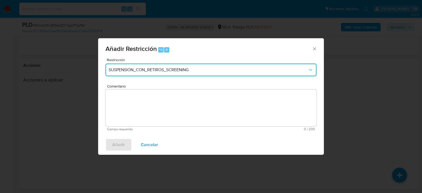
click at [206, 72] on span "SUSPENSION_CON_RETIROS_SCREENING" at bounding box center [208, 69] width 199 height 5
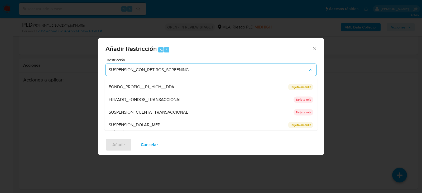
scroll to position [86, 0]
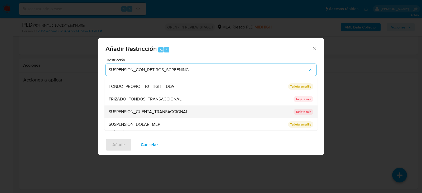
click at [189, 115] on div "SUSPENSION_CUENTA_TRANSACCIONAL" at bounding box center [200, 111] width 182 height 13
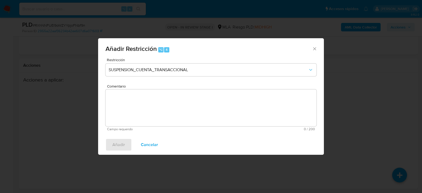
click at [189, 115] on textarea "Comentario" at bounding box center [210, 107] width 211 height 37
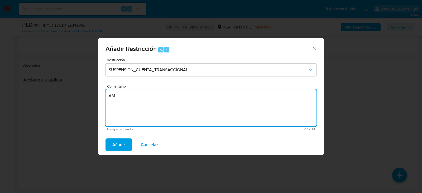
type textarea "AML"
click at [107, 156] on div "Añadir Restricción ⌥ 4 Restricción SUSPENSION_CUENTA_TRANSACCIONAL Comentario A…" at bounding box center [211, 96] width 422 height 193
click at [114, 146] on div "Acciones a aplicar :" at bounding box center [196, 119] width 347 height 84
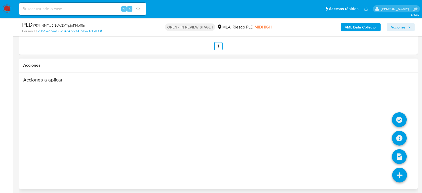
click at [405, 169] on icon at bounding box center [399, 175] width 15 height 15
click at [401, 131] on icon at bounding box center [399, 138] width 15 height 15
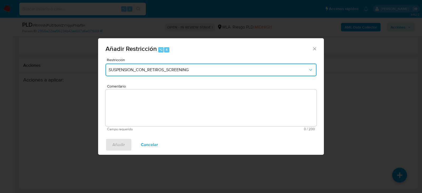
click at [147, 64] on button "SUSPENSION_CON_RETIROS_SCREENING" at bounding box center [210, 70] width 211 height 13
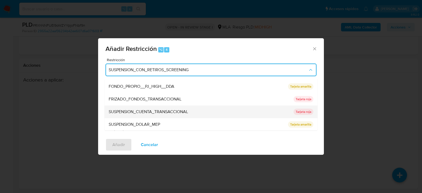
click at [132, 110] on span "SUSPENSION_CUENTA_TRANSACCIONAL" at bounding box center [148, 111] width 79 height 5
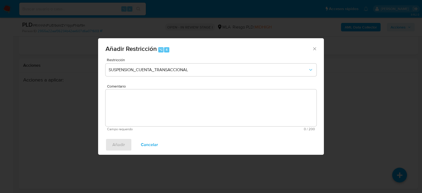
click at [132, 110] on textarea "Comentario" at bounding box center [210, 107] width 211 height 37
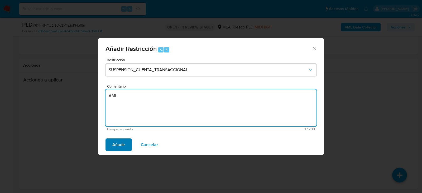
type textarea "AML"
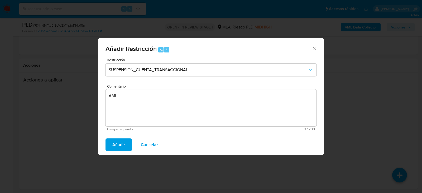
click at [115, 144] on span "Añadir" at bounding box center [118, 145] width 13 height 12
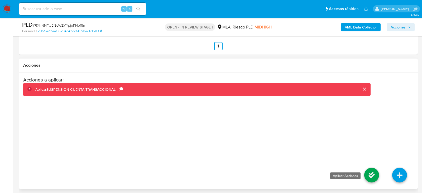
click at [372, 168] on icon at bounding box center [371, 175] width 15 height 15
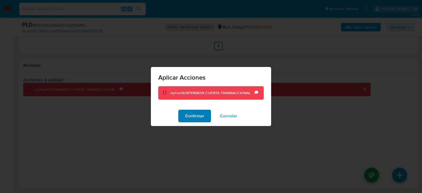
click at [198, 120] on span "Confirmar" at bounding box center [194, 116] width 19 height 12
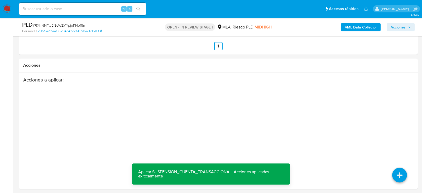
click at [414, 25] on button "Acciones" at bounding box center [401, 27] width 28 height 8
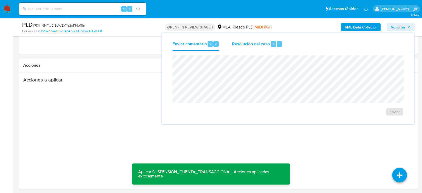
drag, startPoint x: 269, startPoint y: 51, endPoint x: 269, endPoint y: 46, distance: 5.5
click at [269, 51] on div "Enviar" at bounding box center [288, 85] width 244 height 69
click at [269, 46] on span "Resolución del caso" at bounding box center [251, 44] width 38 height 6
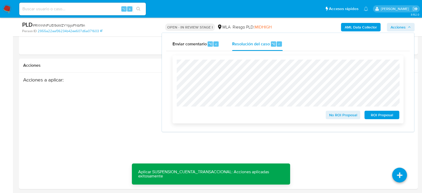
click at [374, 118] on span "ROI Proposal" at bounding box center [381, 114] width 27 height 7
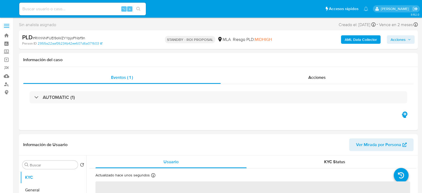
select select "10"
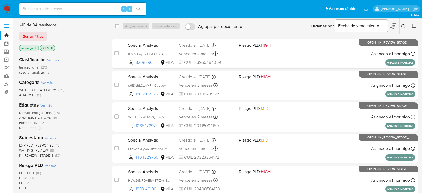
click at [84, 6] on input at bounding box center [82, 9] width 127 height 7
paste input "EofoM54pQ4muFnr9WduNE5db"
type input "EofoM54pQ4muFnr9WduNE5db"
click at [99, 11] on input at bounding box center [82, 9] width 127 height 7
paste input "EofoM54pQ4muFnr9WduNE5db"
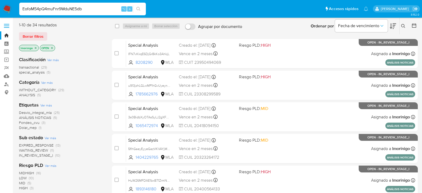
type input "EofoM54pQ4muFnr9WduNE5db"
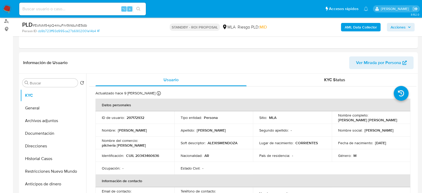
scroll to position [62, 0]
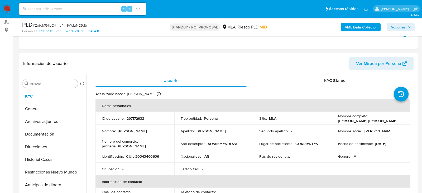
select select "10"
click at [47, 125] on button "Archivos adjuntos" at bounding box center [51, 121] width 62 height 13
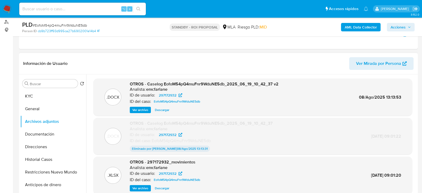
click at [155, 111] on span "Descargar" at bounding box center [162, 109] width 15 height 5
click at [75, 10] on input at bounding box center [82, 9] width 127 height 7
paste input "db6dHabNwIMpA33UNRDTbsic"
type input "db6dHabNwIMpA33UNRDTbsic"
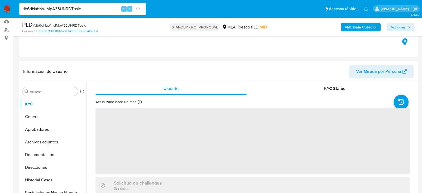
scroll to position [56, 0]
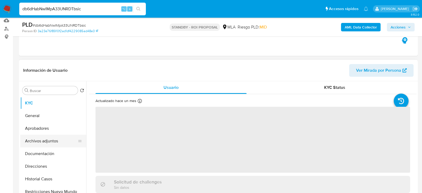
click at [40, 136] on button "Archivos adjuntos" at bounding box center [51, 141] width 62 height 13
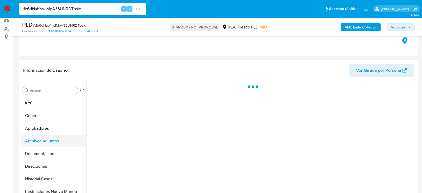
select select "10"
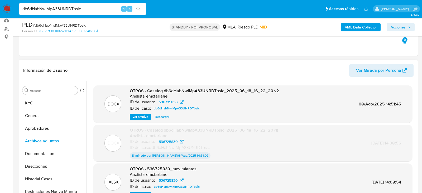
click at [157, 118] on span "Descargar" at bounding box center [162, 116] width 15 height 5
click at [68, 12] on div "db6dHabNwIMpA33UNRDTbsic ⌥ s" at bounding box center [82, 9] width 127 height 13
click at [65, 7] on input "db6dHabNwIMpA33UNRDTbsic" at bounding box center [82, 9] width 127 height 7
paste input "j9f6FH5wVJ2e1PVF7Anr9uzo"
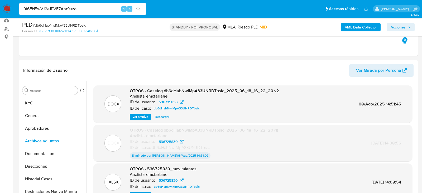
type input "j9f6FH5wVJ2e1PVF7Anr9uzo"
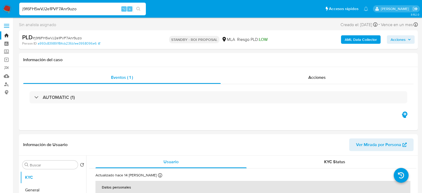
select select "10"
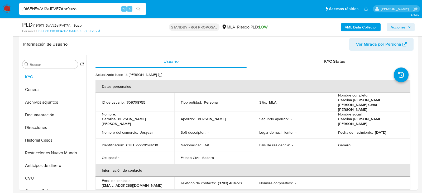
scroll to position [87, 0]
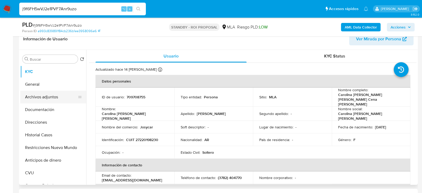
click at [45, 95] on button "Archivos adjuntos" at bounding box center [51, 97] width 62 height 13
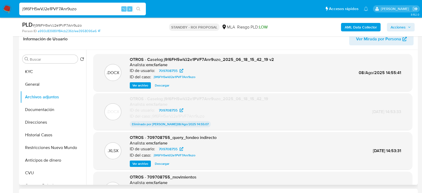
click at [157, 86] on span "Descargar" at bounding box center [162, 85] width 15 height 5
click at [65, 7] on input "j9f6FH5wVJ2e1PVF7Anr9uzo" at bounding box center [82, 9] width 127 height 7
paste input "R6lwPnIdxnFkphXEoTCK4bsu"
type input "R6lwPnIdxnFkphXEoTCK4bsu"
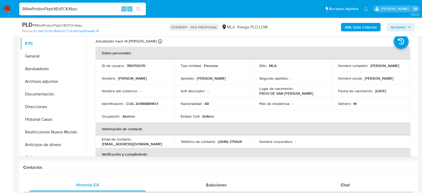
select select "10"
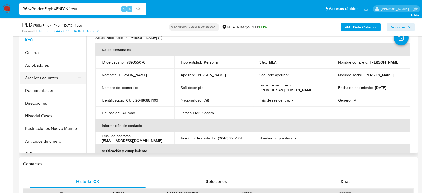
click at [38, 75] on button "Archivos adjuntos" at bounding box center [51, 78] width 62 height 13
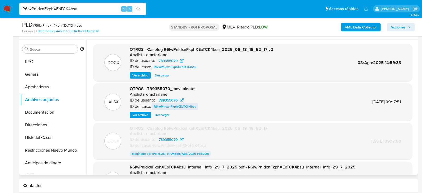
scroll to position [96, 0]
click at [161, 77] on span "Descargar" at bounding box center [162, 75] width 15 height 5
click at [93, 12] on div "R6lwPnIdxnFkphXEoTCK4bsu ⌥ s" at bounding box center [82, 9] width 127 height 13
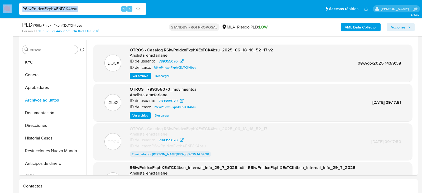
click at [93, 12] on div "R6lwPnIdxnFkphXEoTCK4bsu ⌥ s" at bounding box center [82, 9] width 127 height 13
click at [91, 10] on input "R6lwPnIdxnFkphXEoTCK4bsu" at bounding box center [82, 9] width 127 height 7
paste input "L0PRVcK19DDsCIkUHEOh0gSN"
type input "L0PRVcK19DDsCIkUHEOh0gSN"
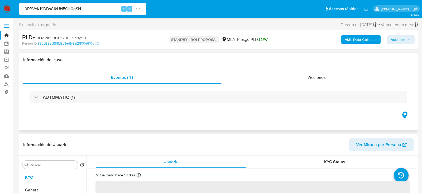
select select "10"
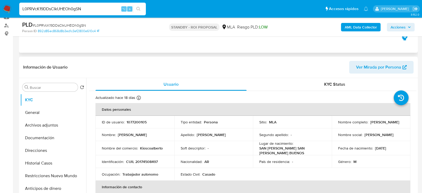
scroll to position [91, 0]
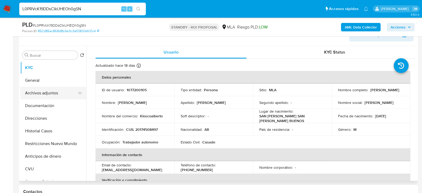
click at [52, 96] on button "Archivos adjuntos" at bounding box center [51, 93] width 62 height 13
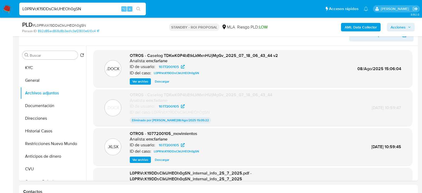
click at [82, 11] on input "L0PRVcK19DDsCIkUHEOh0gSN" at bounding box center [82, 9] width 127 height 7
click at [165, 82] on span "Descargar" at bounding box center [162, 81] width 15 height 5
click at [78, 8] on input "L0PRVcK19DDsCIkUHEOh0gSN" at bounding box center [82, 9] width 127 height 7
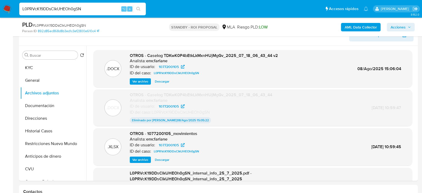
paste input "g75o7iLbksCLq7qmuV2sHbOT"
type input "g75o7iLbksCLq7qmuV2sHbOT"
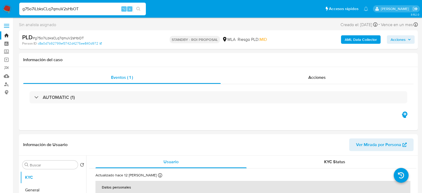
select select "10"
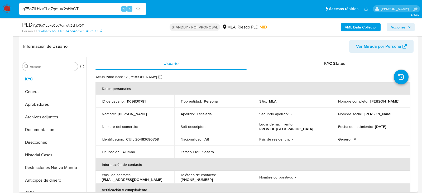
scroll to position [83, 0]
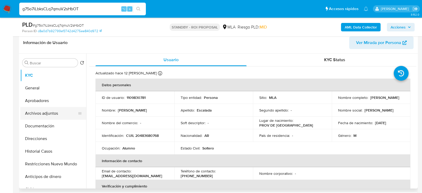
click at [53, 115] on button "Archivos adjuntos" at bounding box center [51, 113] width 62 height 13
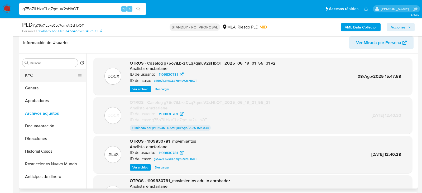
click at [42, 73] on button "KYC" at bounding box center [51, 75] width 62 height 13
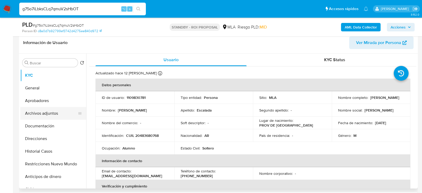
click at [44, 109] on button "Archivos adjuntos" at bounding box center [51, 113] width 62 height 13
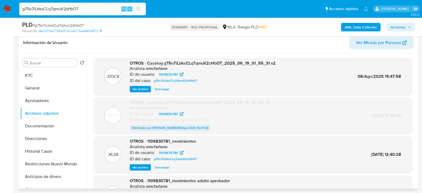
click at [158, 89] on span "Descargar" at bounding box center [162, 88] width 15 height 5
click at [72, 4] on div "g75o7iLbksCLq7qmuV2sHbOT ⌥ s" at bounding box center [82, 9] width 127 height 13
click at [72, 8] on input "g75o7iLbksCLq7qmuV2sHbOT" at bounding box center [82, 9] width 127 height 7
paste input "aHGZL2SaLroNHz2OREOpzBN"
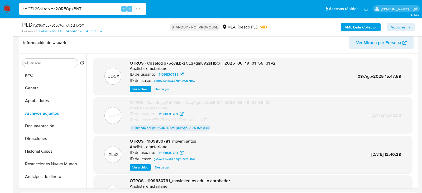
type input "aHGZL2SaLroNHz2OREOpzBNT"
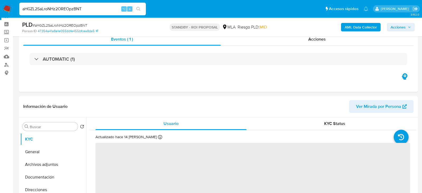
scroll to position [19, 0]
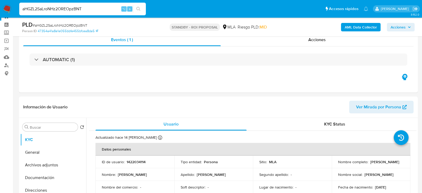
select select "10"
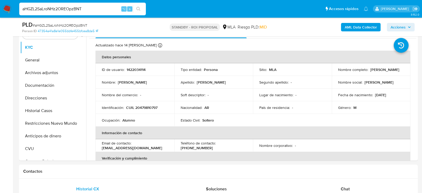
scroll to position [87, 0]
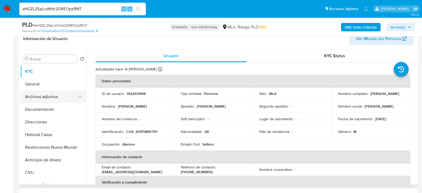
click at [62, 93] on button "Archivos adjuntos" at bounding box center [51, 96] width 62 height 13
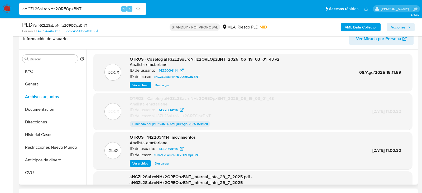
click at [166, 84] on span "Descargar" at bounding box center [162, 85] width 15 height 5
click at [92, 8] on input "aHGZL2SaLroNHz2OREOpzBNT" at bounding box center [82, 9] width 127 height 7
paste input "UGkqbdBTn7phisDvxHluiCNy"
type input "UGkqbdBTn7phisDvxHluiCNy"
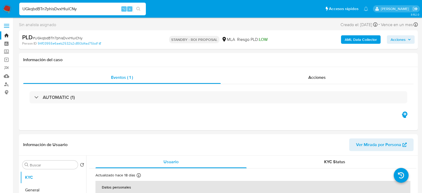
select select "10"
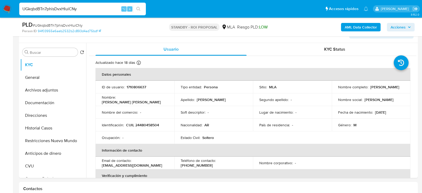
scroll to position [100, 0]
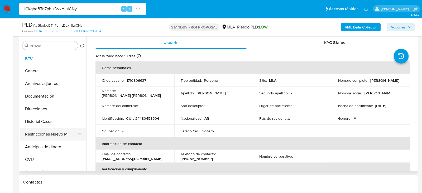
click at [39, 129] on button "Restricciones Nuevo Mundo" at bounding box center [51, 134] width 62 height 13
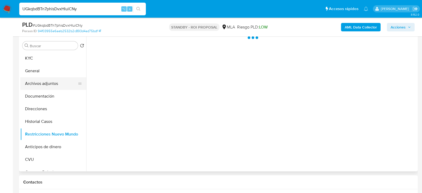
click at [42, 82] on button "Archivos adjuntos" at bounding box center [51, 83] width 62 height 13
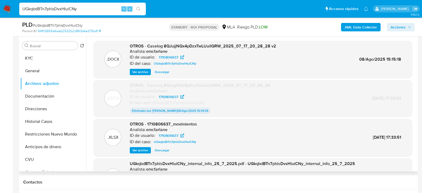
click at [162, 72] on span "Descargar" at bounding box center [162, 71] width 15 height 5
click at [98, 12] on div "UGkqbdBTn7phisDvxHluiCNy ⌥ s" at bounding box center [82, 9] width 127 height 13
click at [97, 9] on input "UGkqbdBTn7phisDvxHluiCNy" at bounding box center [82, 9] width 127 height 7
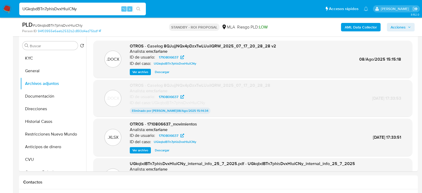
paste input "GnUC2gJF1fueltxziE8hARLC"
type input "GnUC2gJF1fueltxziE8hARLC"
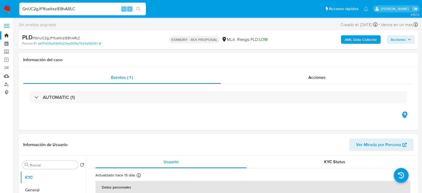
select select "10"
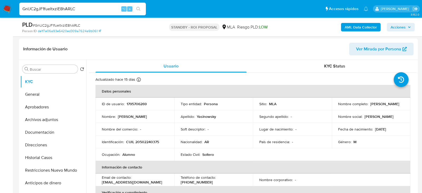
scroll to position [79, 0]
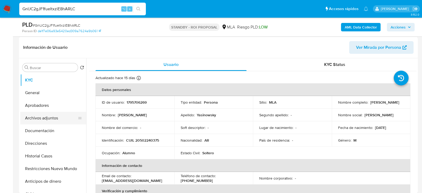
click at [44, 118] on button "Archivos adjuntos" at bounding box center [51, 118] width 62 height 13
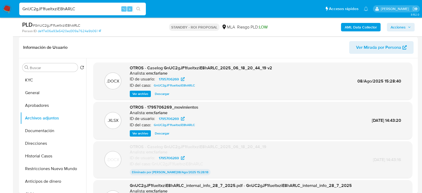
click at [162, 94] on span "Descargar" at bounding box center [162, 93] width 15 height 5
click at [93, 7] on input "GnUC2gJF1fueltxziE8hARLC" at bounding box center [82, 9] width 127 height 7
paste input "HKxjGNvH2UeqaGP3KqHjfdnl"
type input "HKxjGNvH2UeqaGP3KqHjfdnl"
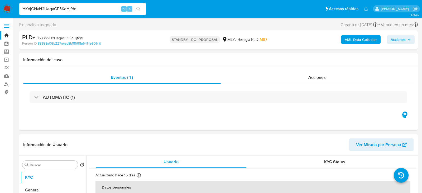
select select "10"
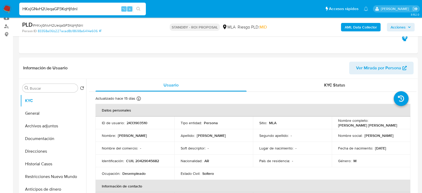
scroll to position [94, 0]
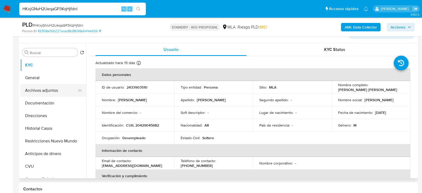
click at [37, 93] on button "Archivos adjuntos" at bounding box center [51, 90] width 62 height 13
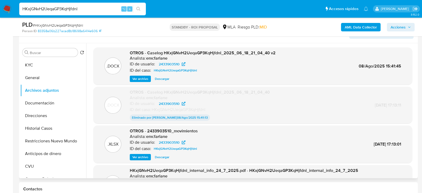
click at [163, 79] on span "Descargar" at bounding box center [162, 78] width 15 height 5
click at [88, 5] on div "HKxjGNvH2UeqaGP3KqHjfdnl ⌥ s" at bounding box center [82, 9] width 127 height 13
click at [88, 8] on input "HKxjGNvH2UeqaGP3KqHjfdnl" at bounding box center [82, 9] width 127 height 7
paste input "q8dlzyMhlVorIOofOrw27OPq"
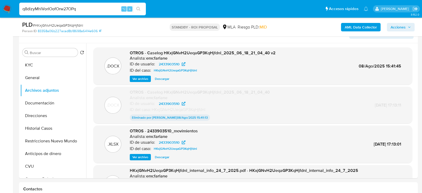
type input "q8dlzyMhlVorIOofOrw27OPq"
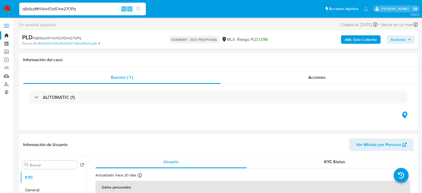
select select "10"
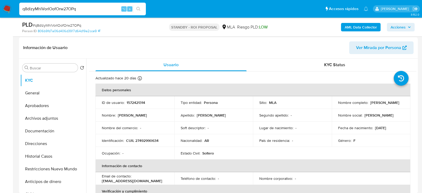
scroll to position [88, 0]
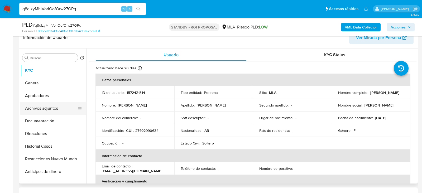
click at [44, 111] on button "Archivos adjuntos" at bounding box center [51, 108] width 62 height 13
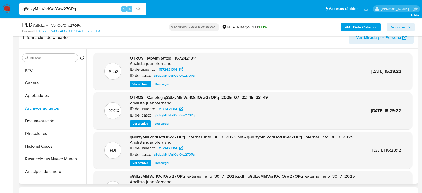
click at [159, 122] on span "Descargar" at bounding box center [162, 123] width 15 height 5
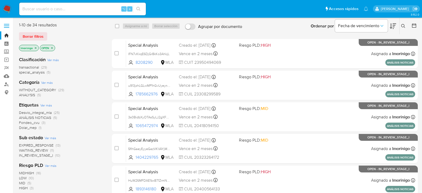
click at [36, 47] on icon "close-filter" at bounding box center [36, 48] width 2 height 2
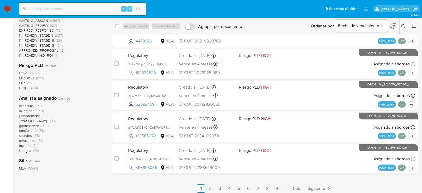
scroll to position [186, 0]
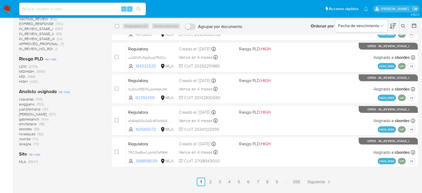
click at [67, 93] on span "Ver más" at bounding box center [64, 91] width 12 height 5
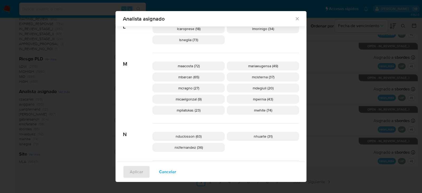
scroll to position [249, 0]
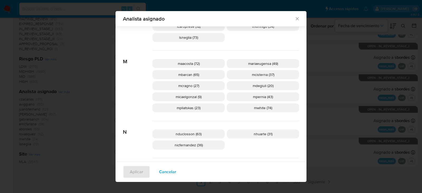
click at [239, 75] on p "mcisterna (37)" at bounding box center [263, 74] width 72 height 9
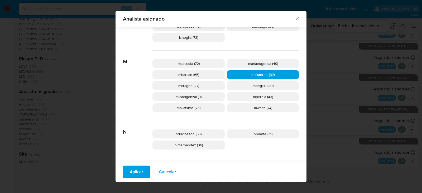
click at [141, 170] on span "Aplicar" at bounding box center [136, 172] width 13 height 12
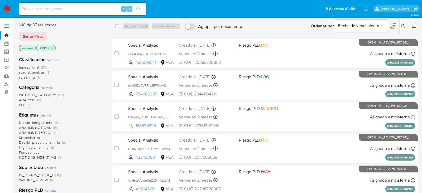
click at [36, 48] on icon "close-filter" at bounding box center [36, 47] width 3 height 3
